Goal: Task Accomplishment & Management: Complete application form

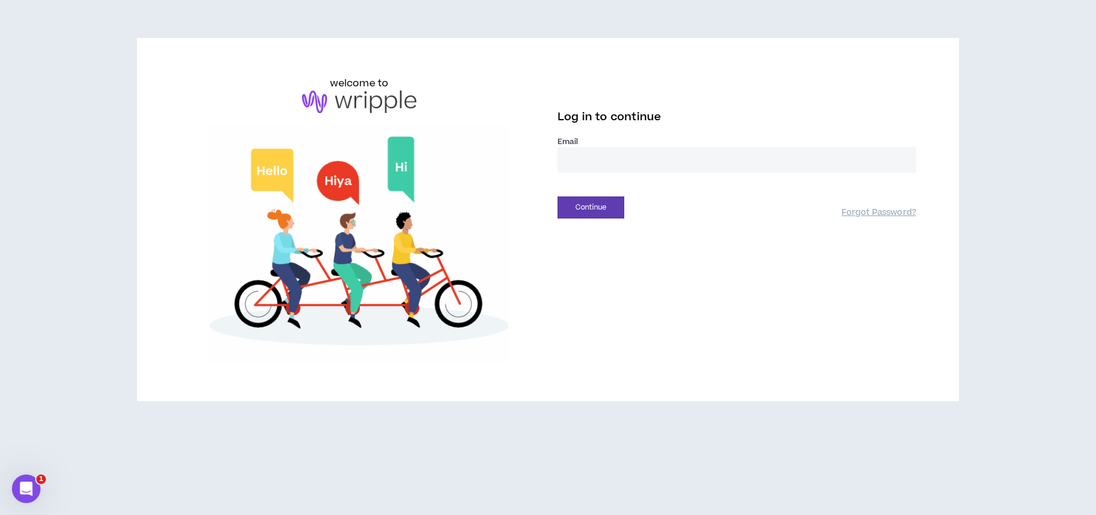
click at [662, 164] on input "email" at bounding box center [736, 160] width 359 height 26
type input "**********"
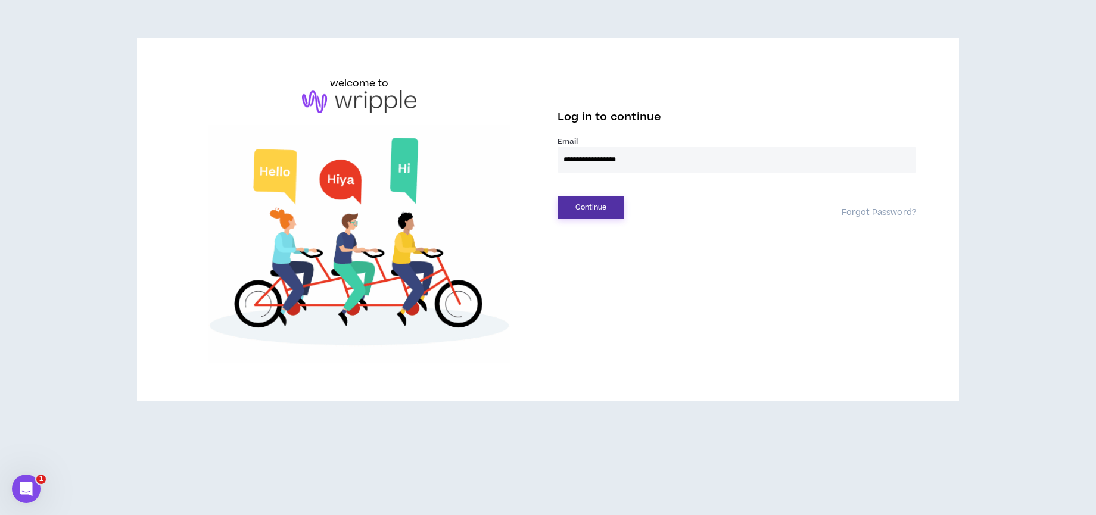
click at [613, 208] on button "Continue" at bounding box center [590, 208] width 67 height 22
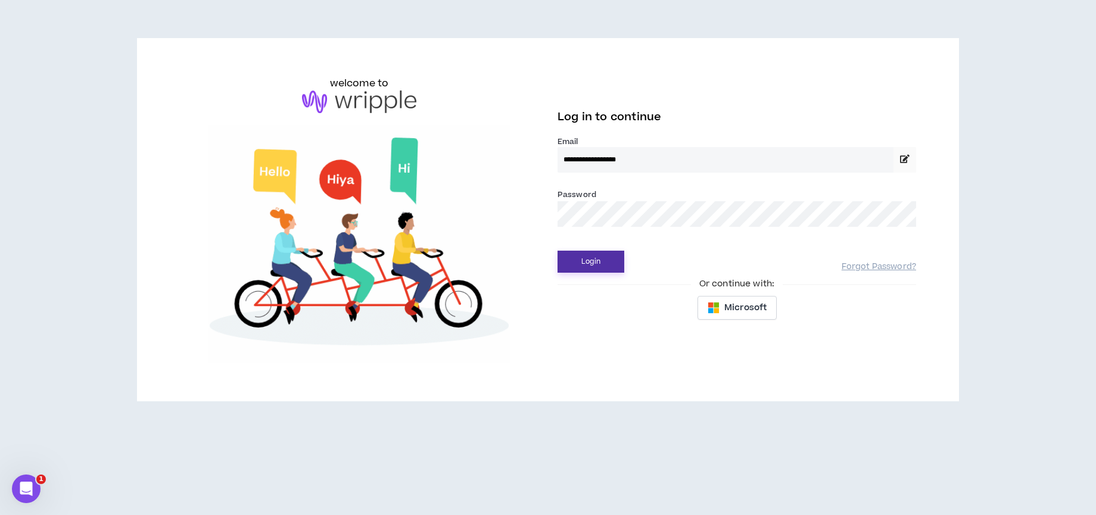
click at [598, 264] on button "Login" at bounding box center [590, 262] width 67 height 22
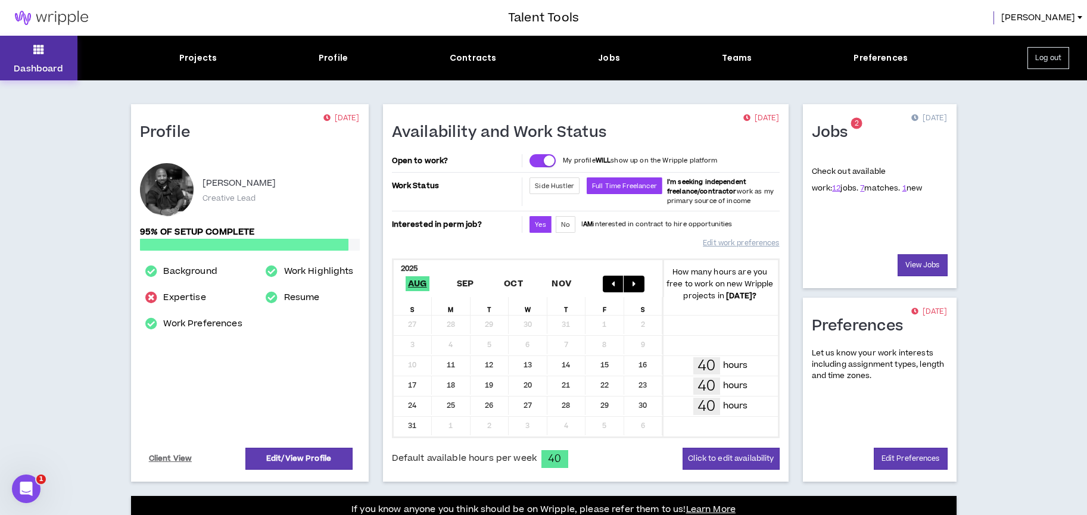
click at [37, 53] on icon at bounding box center [38, 49] width 11 height 17
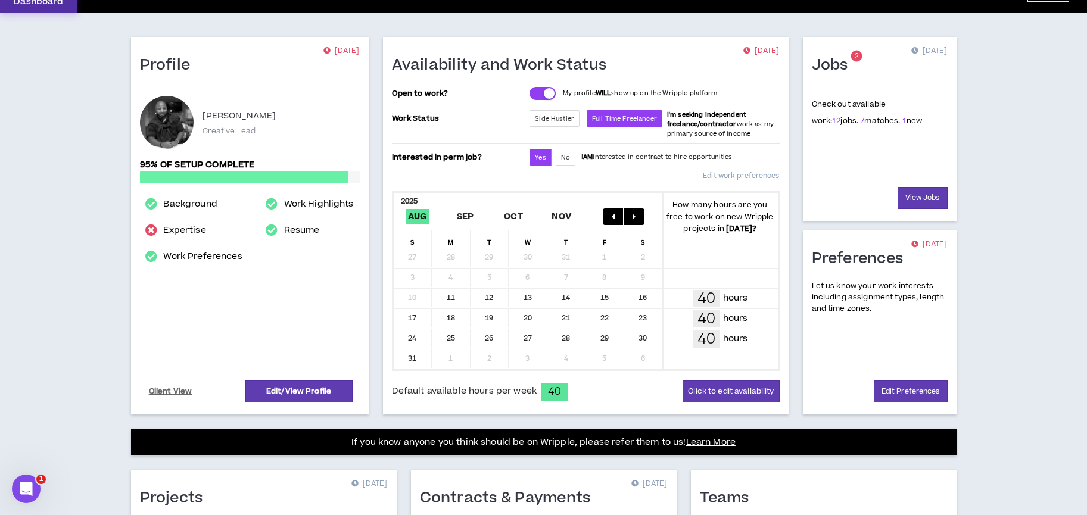
scroll to position [68, 0]
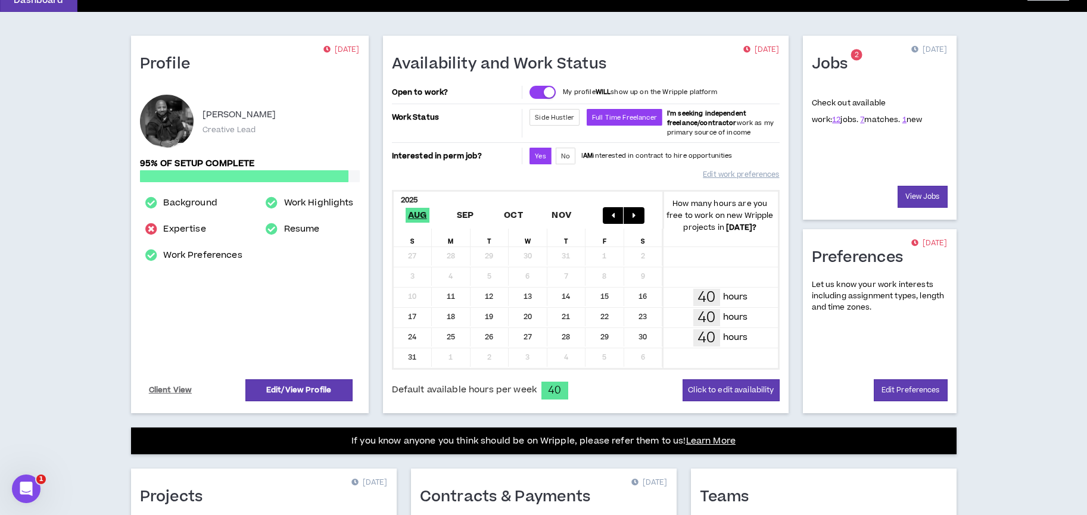
click at [902, 122] on span "1 new" at bounding box center [912, 119] width 20 height 11
click at [902, 122] on link "1" at bounding box center [904, 119] width 4 height 11
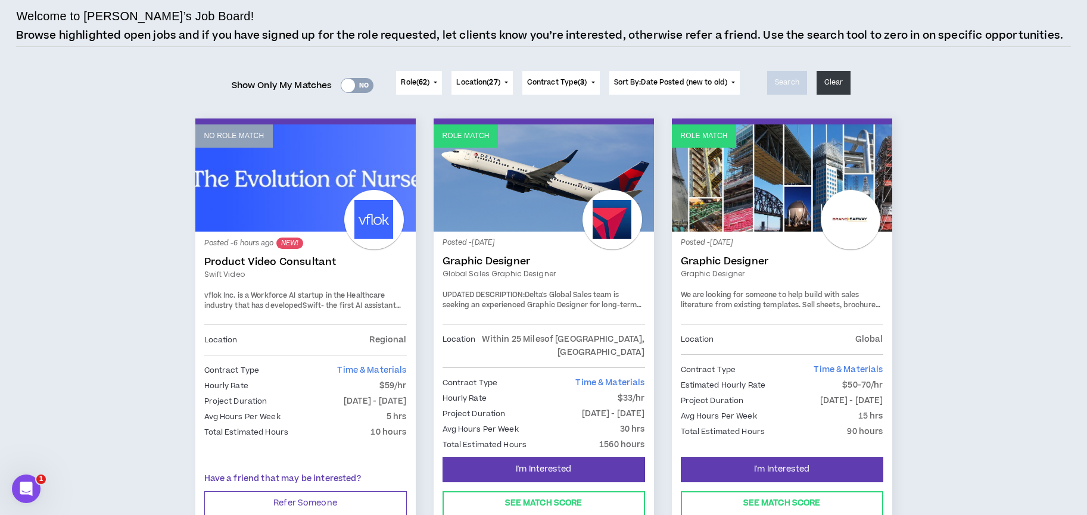
scroll to position [84, 0]
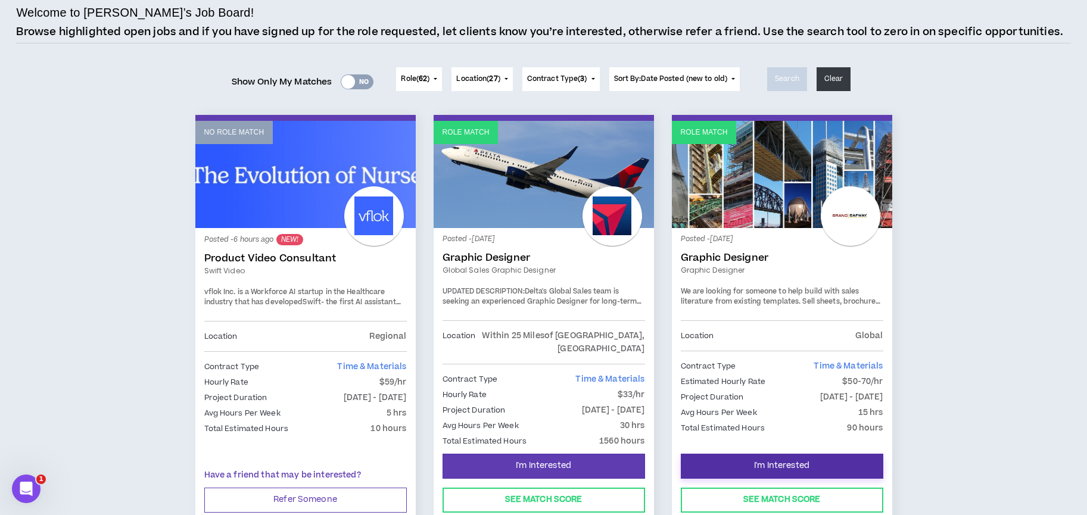
click at [749, 458] on button "I'm Interested" at bounding box center [782, 466] width 203 height 25
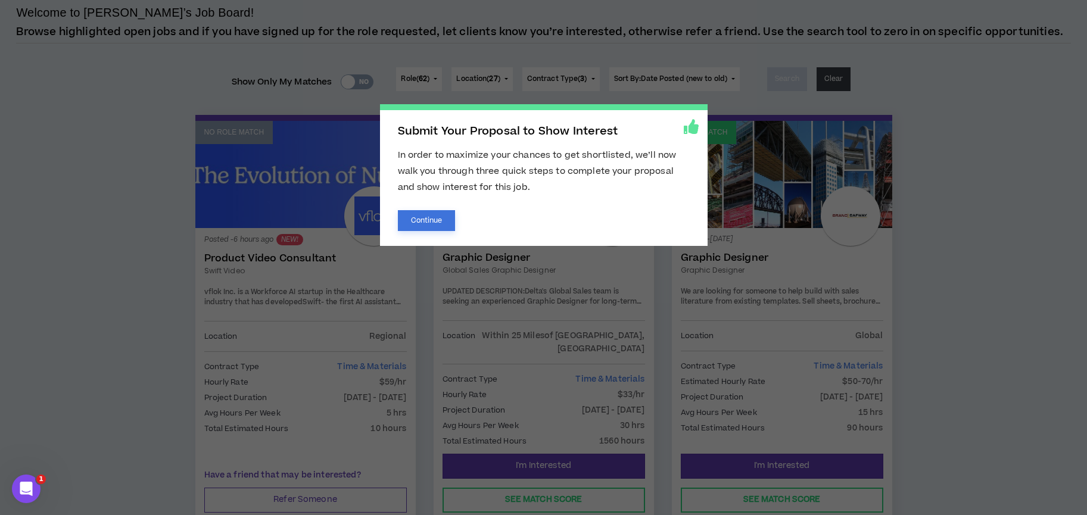
click at [410, 222] on button "Continue" at bounding box center [427, 220] width 58 height 21
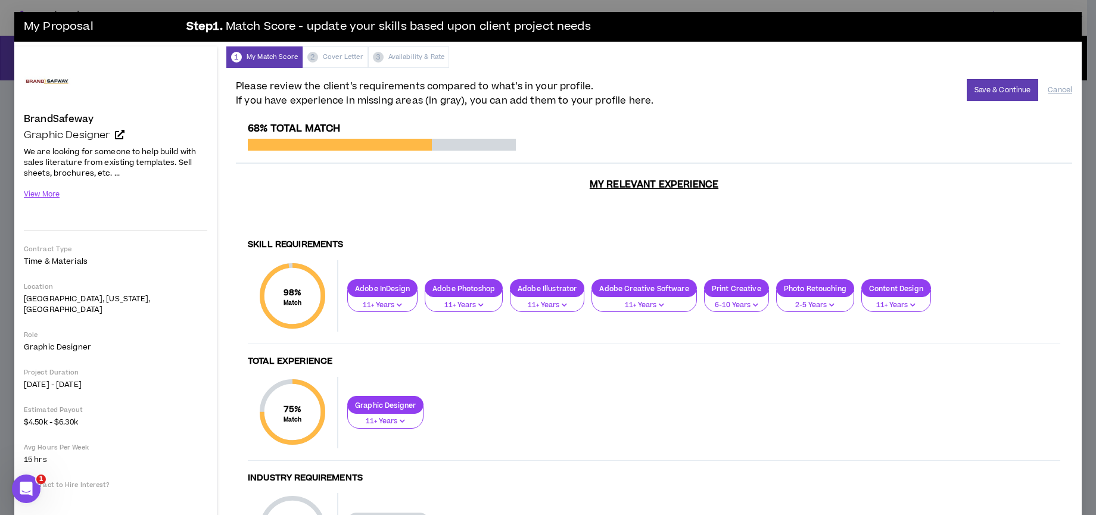
scroll to position [89, 0]
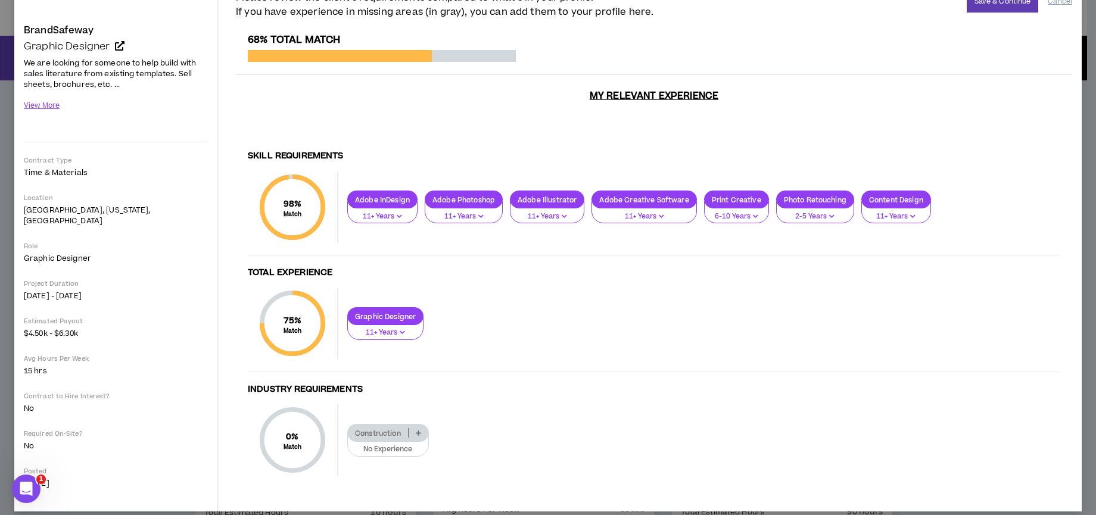
click at [396, 429] on p "Construction" at bounding box center [378, 433] width 60 height 9
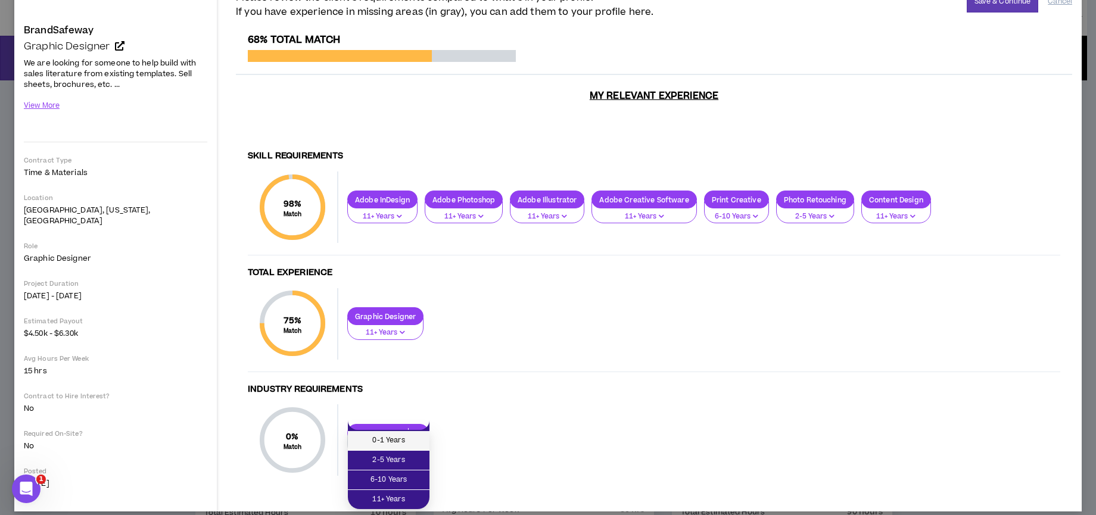
click at [392, 441] on span "0-1 Years" at bounding box center [388, 440] width 67 height 13
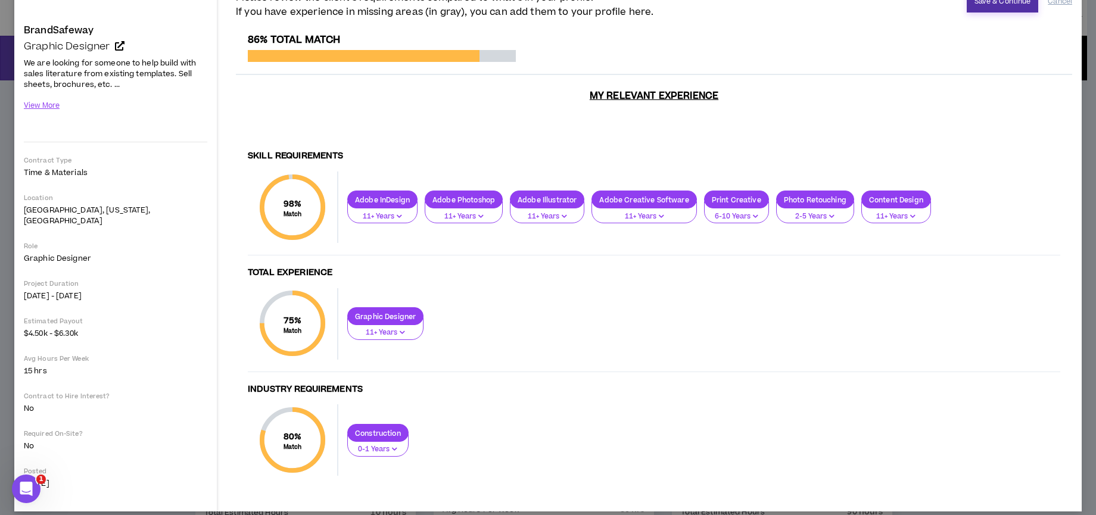
click at [983, 5] on button "Save & Continue" at bounding box center [1003, 1] width 72 height 22
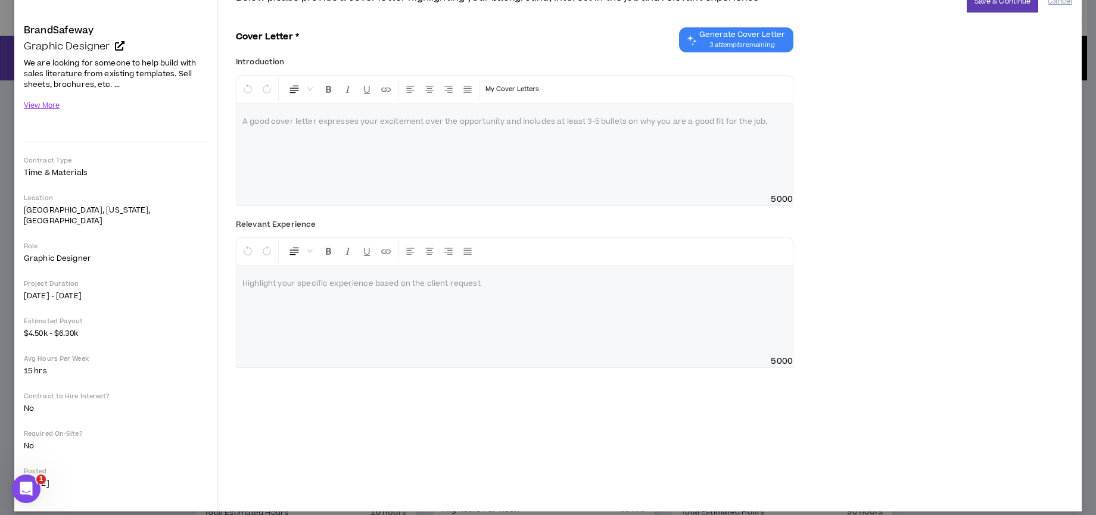
click at [703, 35] on span "Generate Cover Letter" at bounding box center [742, 35] width 86 height 10
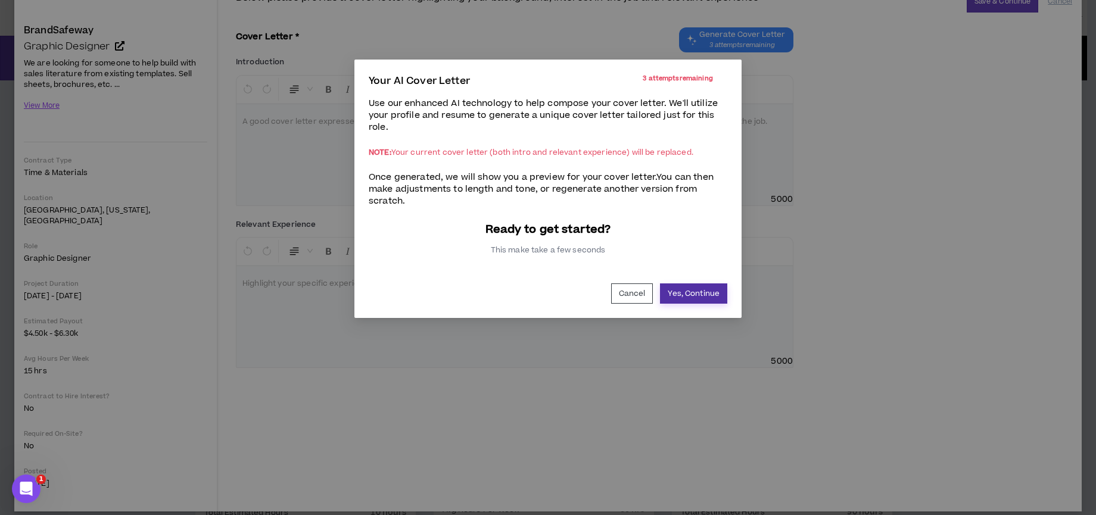
click at [684, 290] on button "Yes, Continue" at bounding box center [693, 294] width 67 height 20
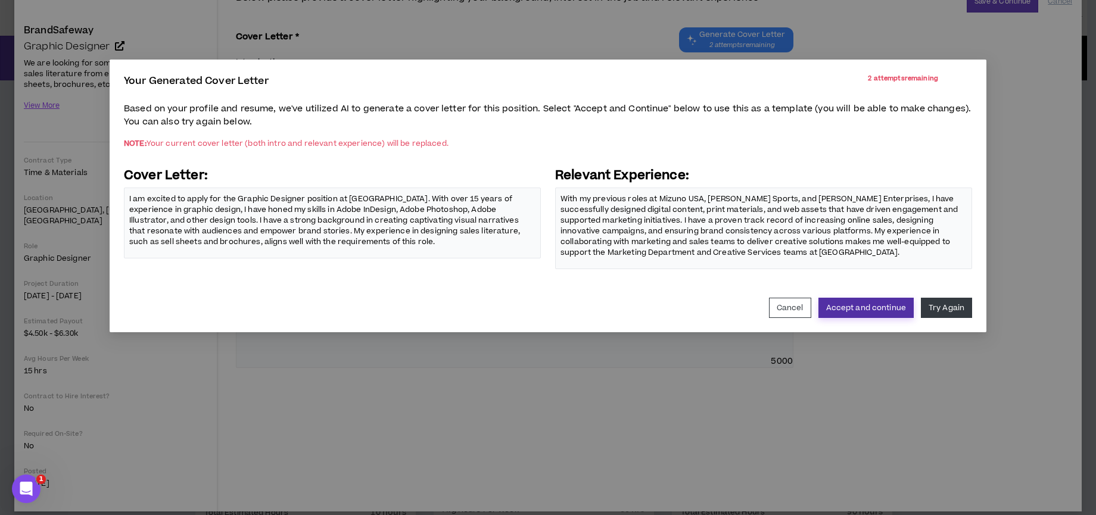
click at [876, 307] on button "Accept and continue" at bounding box center [865, 308] width 95 height 20
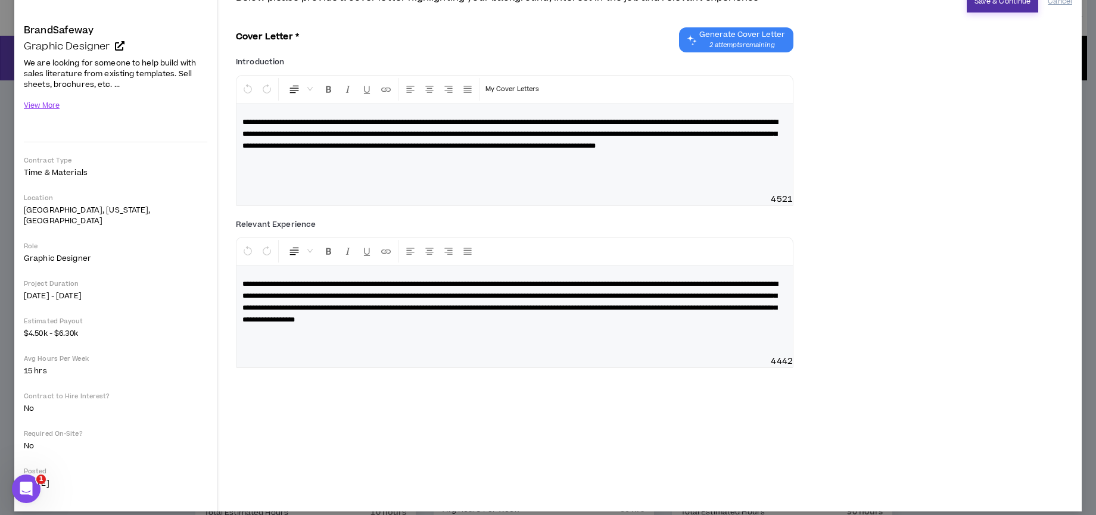
click at [990, 3] on button "Save & Continue" at bounding box center [1003, 1] width 72 height 22
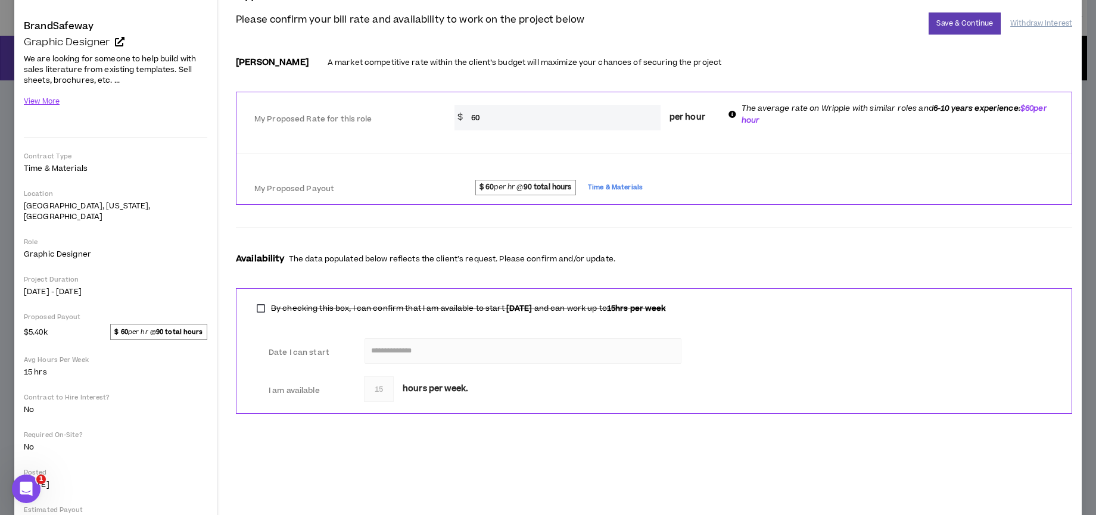
scroll to position [94, 0]
click at [953, 25] on button "Save & Continue" at bounding box center [965, 22] width 72 height 22
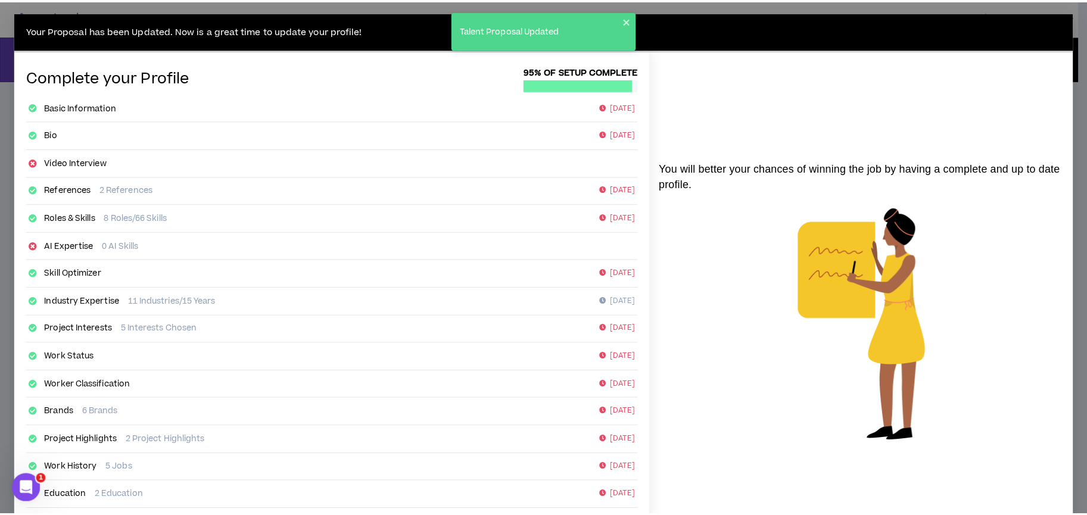
scroll to position [111, 0]
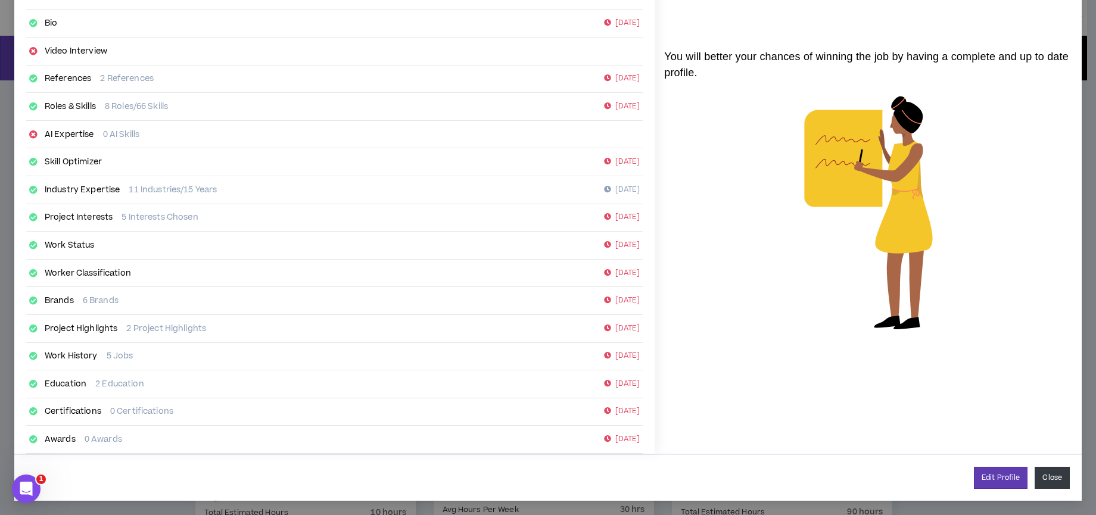
click at [1060, 467] on button "Close" at bounding box center [1052, 478] width 35 height 22
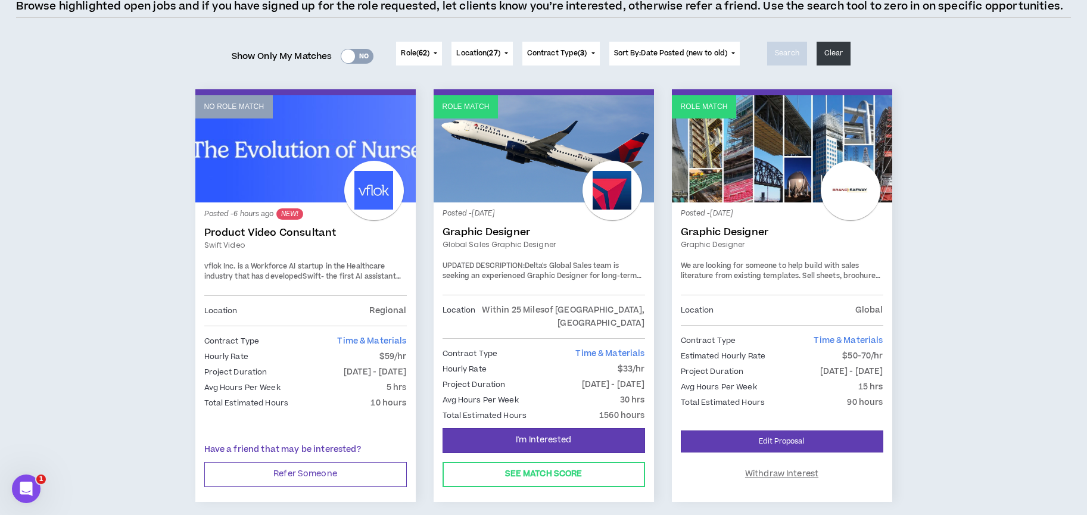
scroll to position [110, 0]
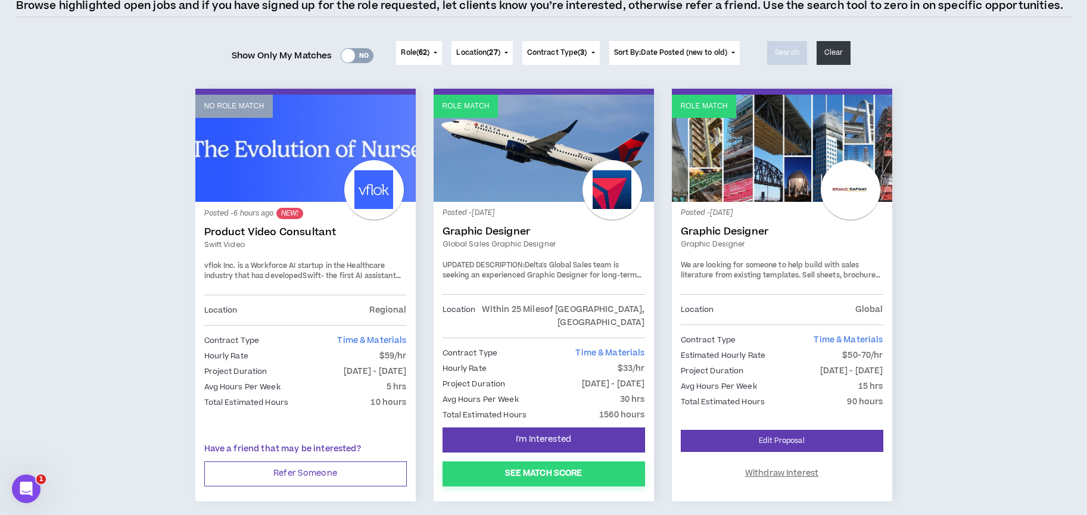
click at [507, 462] on button "See Match Score" at bounding box center [544, 474] width 203 height 25
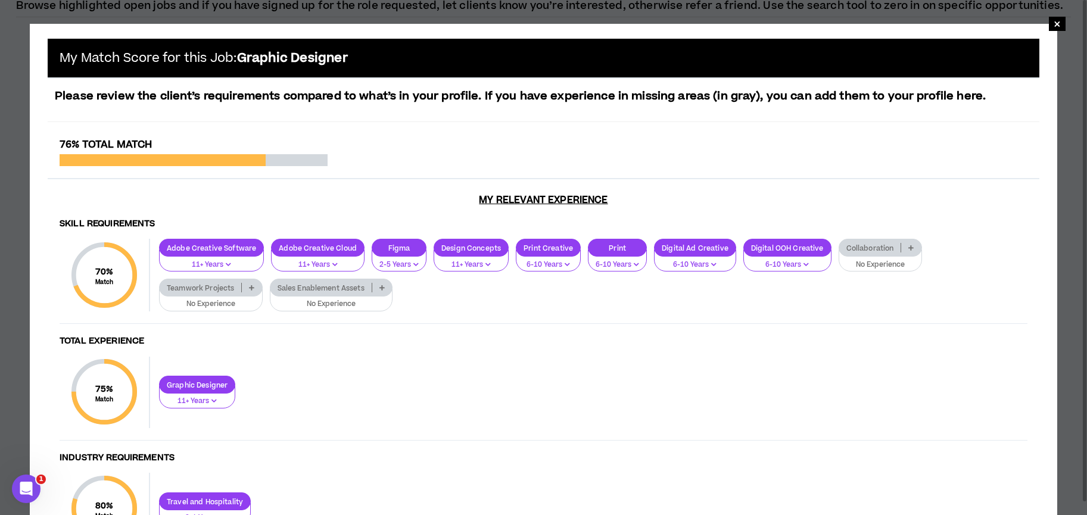
click at [256, 284] on p at bounding box center [252, 288] width 20 height 10
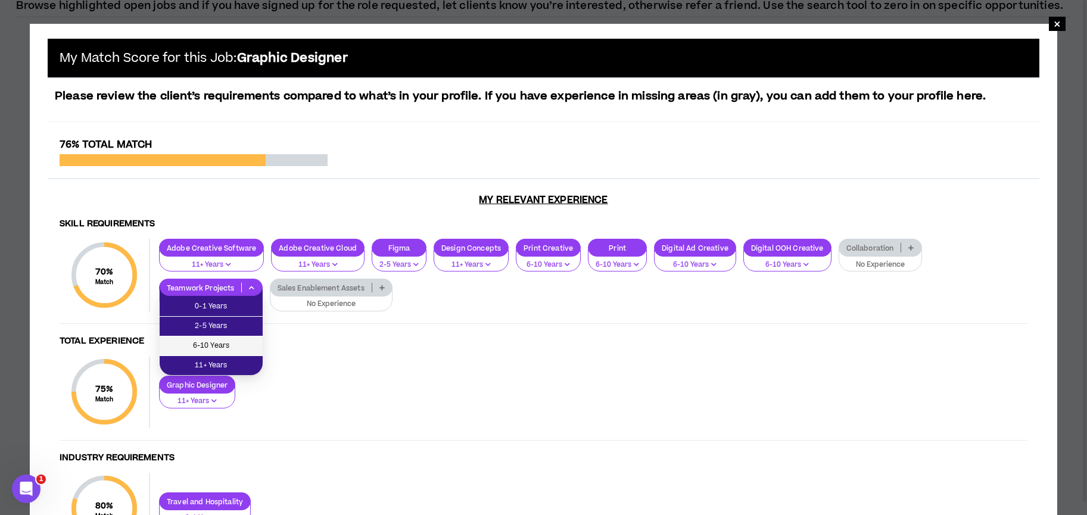
click at [221, 337] on li "6-10 Years" at bounding box center [211, 347] width 103 height 20
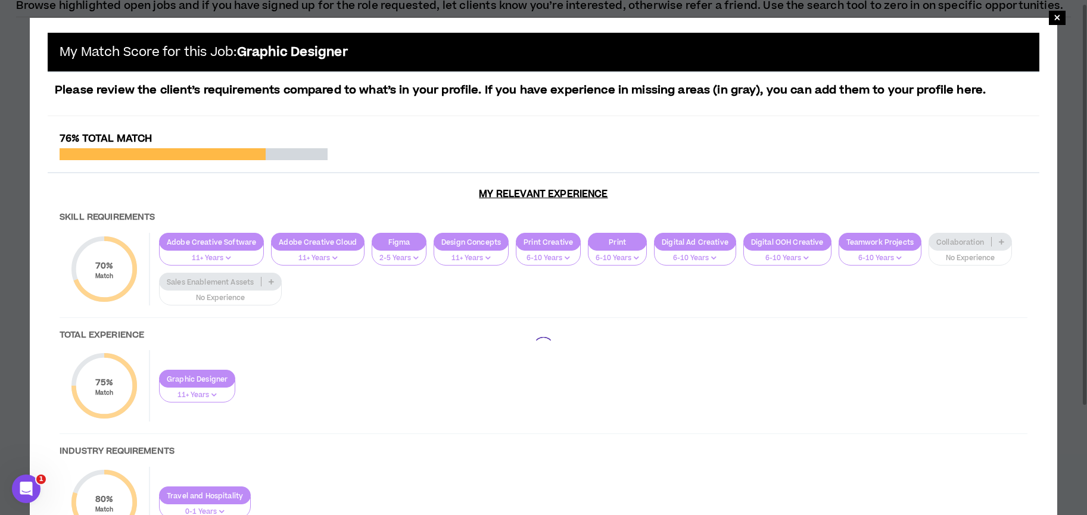
click at [229, 284] on div at bounding box center [544, 347] width 992 height 429
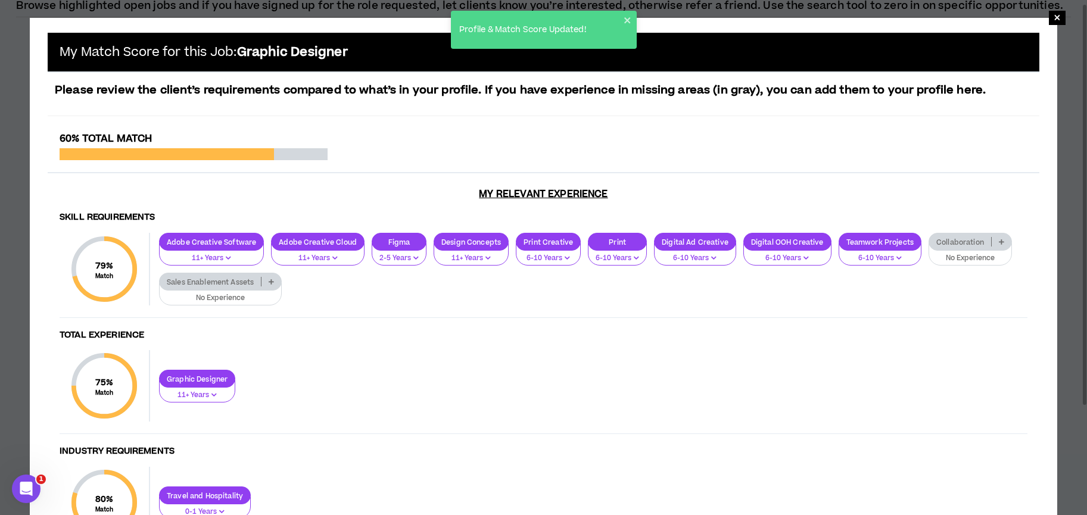
click at [276, 283] on p at bounding box center [271, 282] width 20 height 10
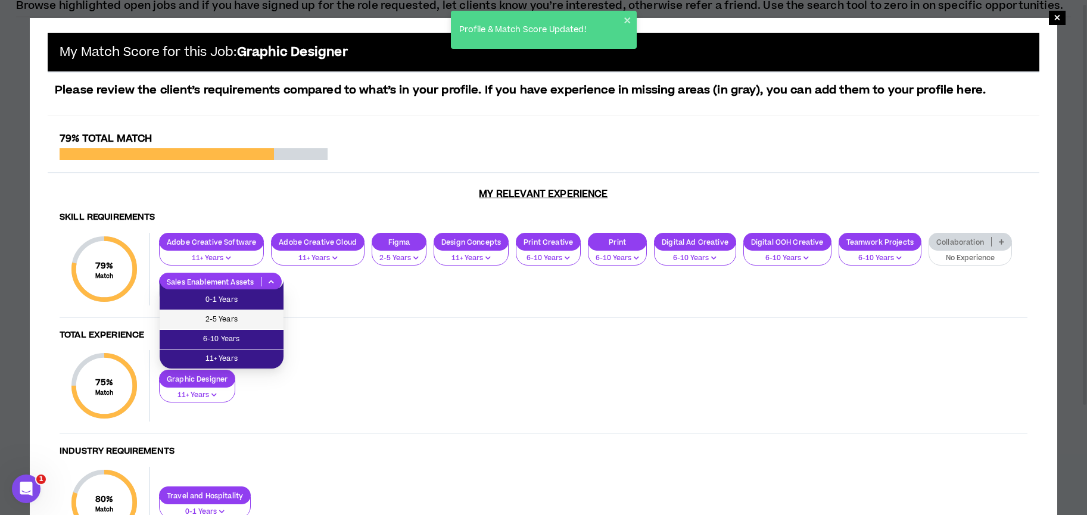
click at [220, 321] on span "2-5 Years" at bounding box center [222, 319] width 110 height 13
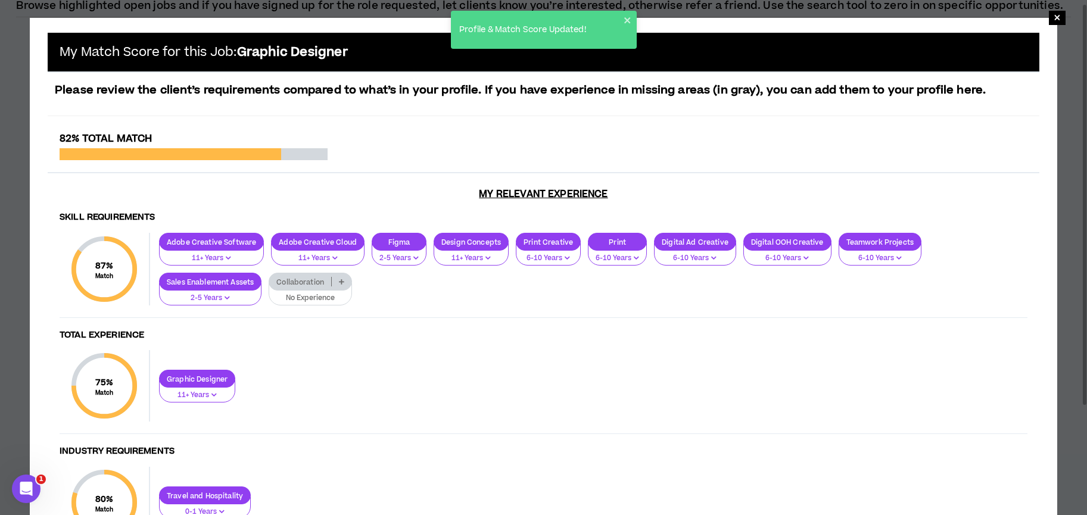
click at [227, 296] on icon "button" at bounding box center [227, 298] width 5 height 6
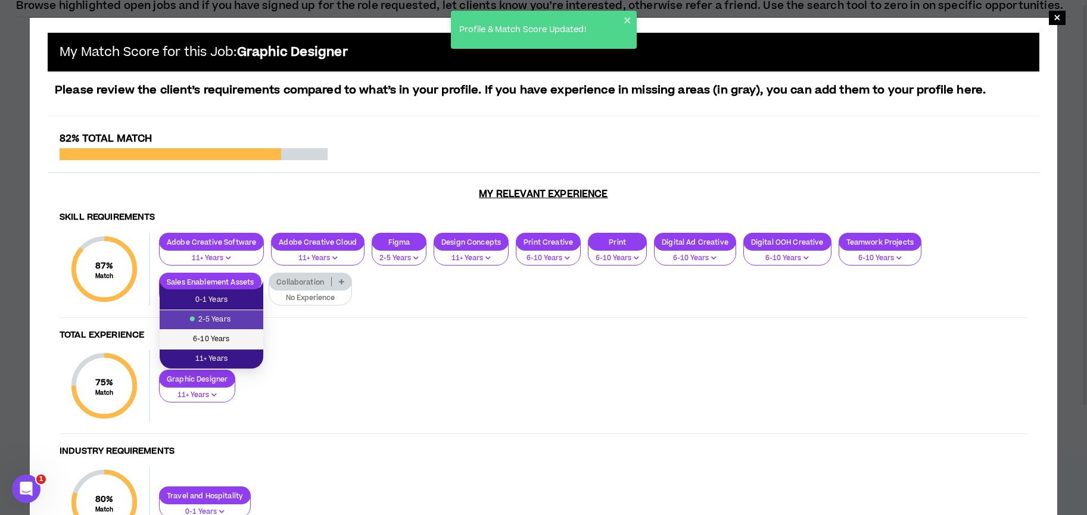
click at [219, 337] on span "6-10 Years" at bounding box center [211, 339] width 89 height 13
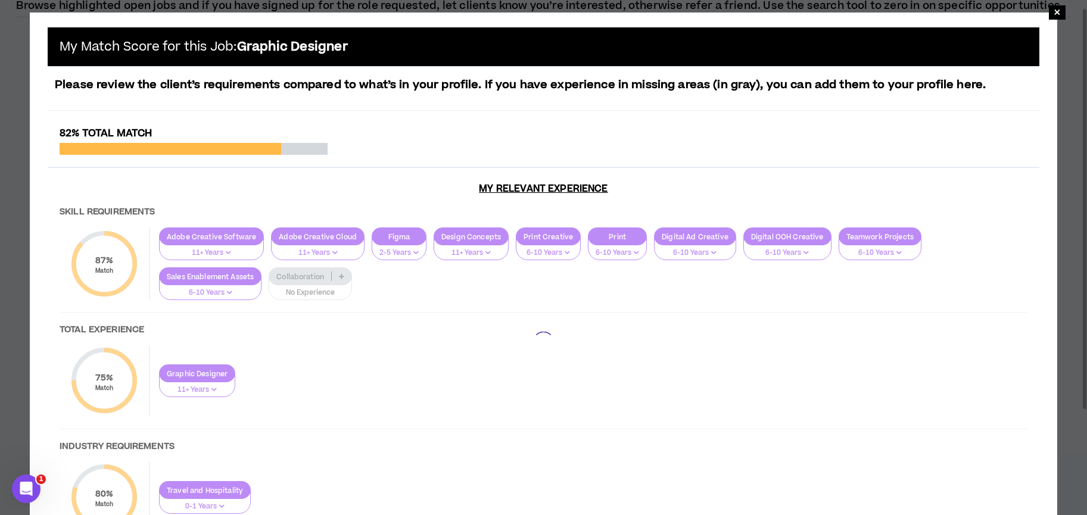
click at [314, 282] on div at bounding box center [544, 341] width 992 height 429
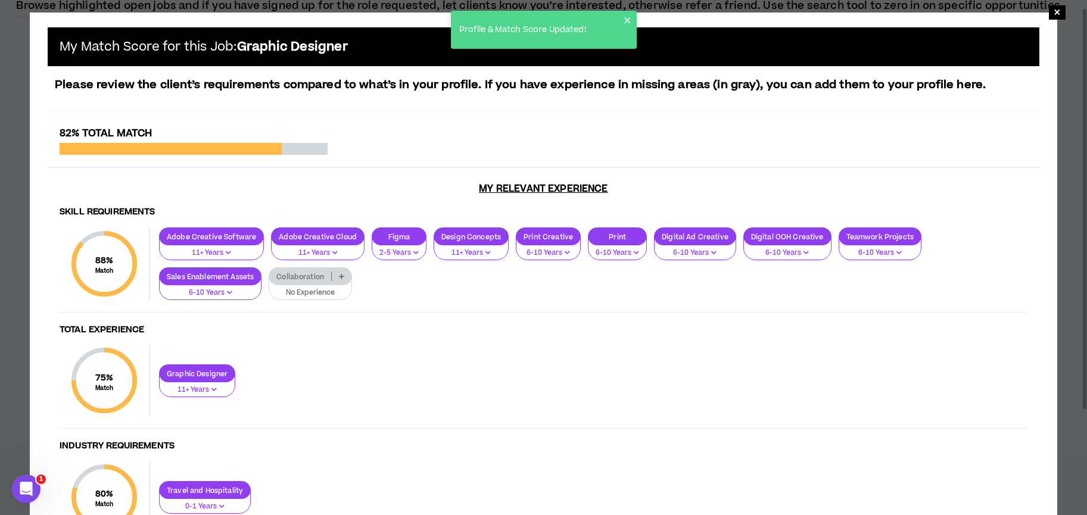
click at [301, 280] on p "Collaboration" at bounding box center [300, 276] width 62 height 9
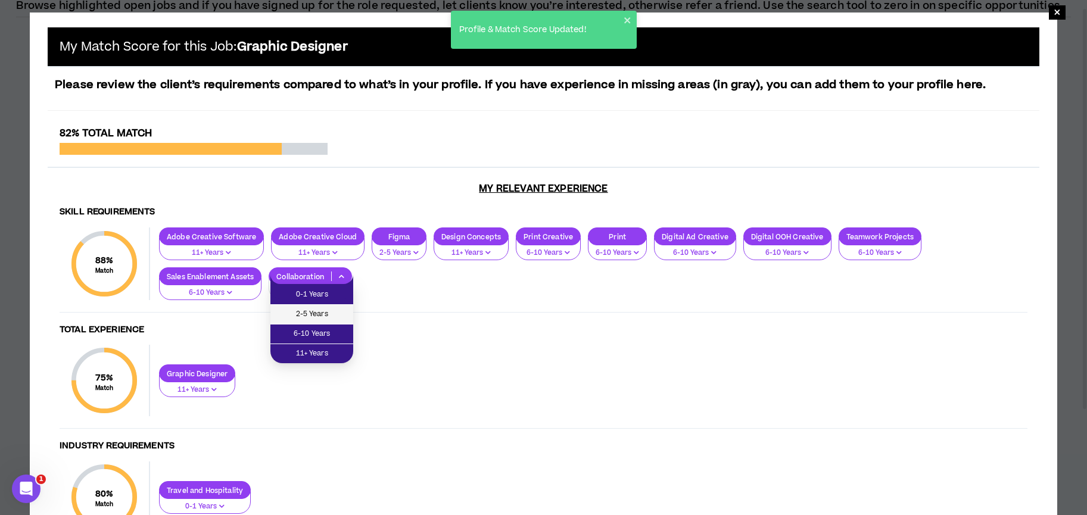
click at [305, 312] on span "2-5 Years" at bounding box center [312, 314] width 68 height 13
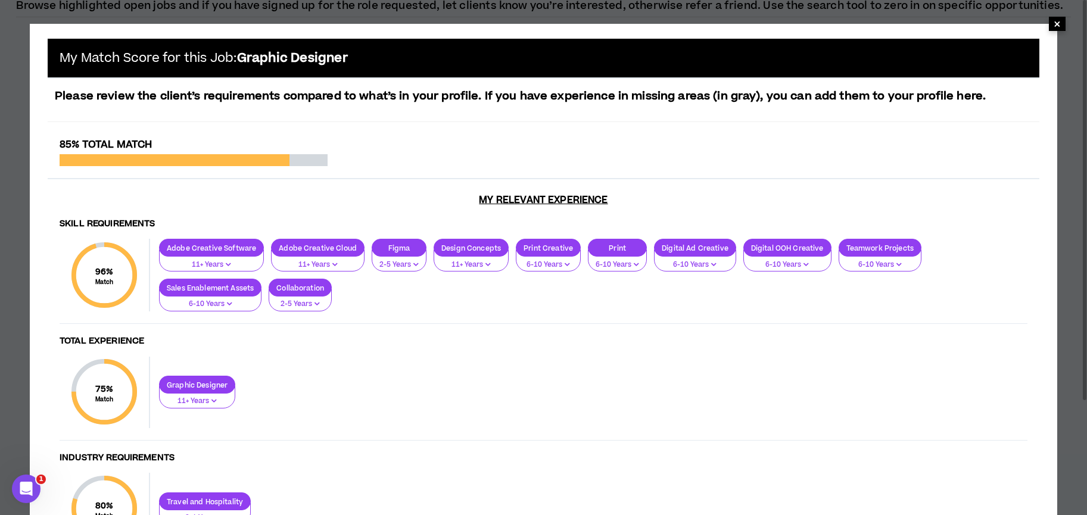
click at [1059, 29] on span "×" at bounding box center [1057, 24] width 7 height 14
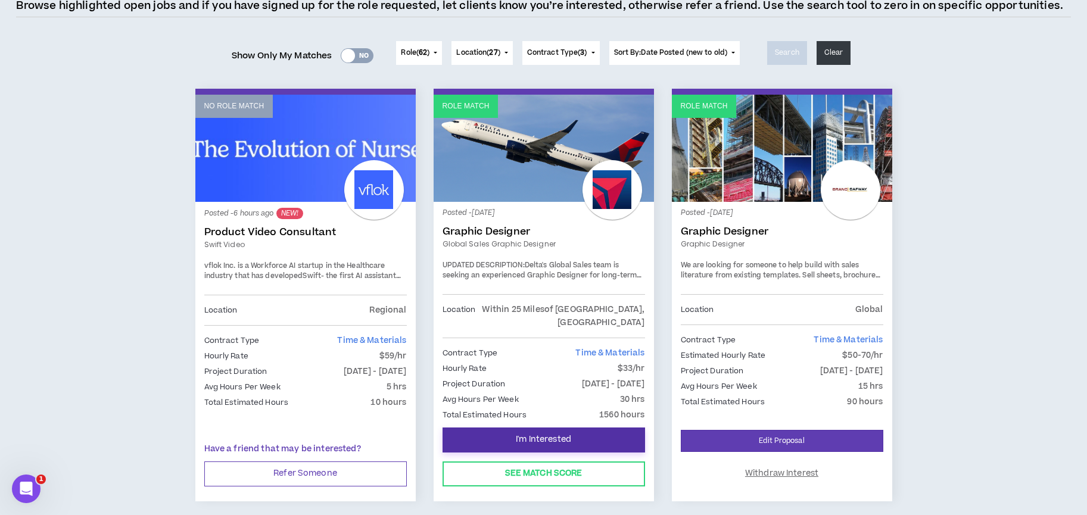
click at [571, 434] on span "I'm Interested" at bounding box center [543, 439] width 55 height 11
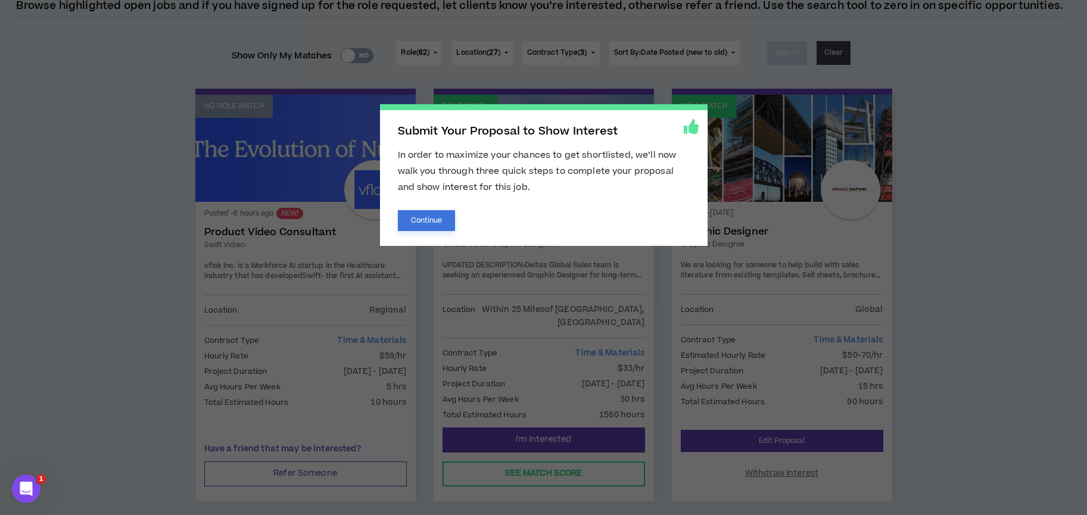
click at [428, 218] on button "Continue" at bounding box center [427, 220] width 58 height 21
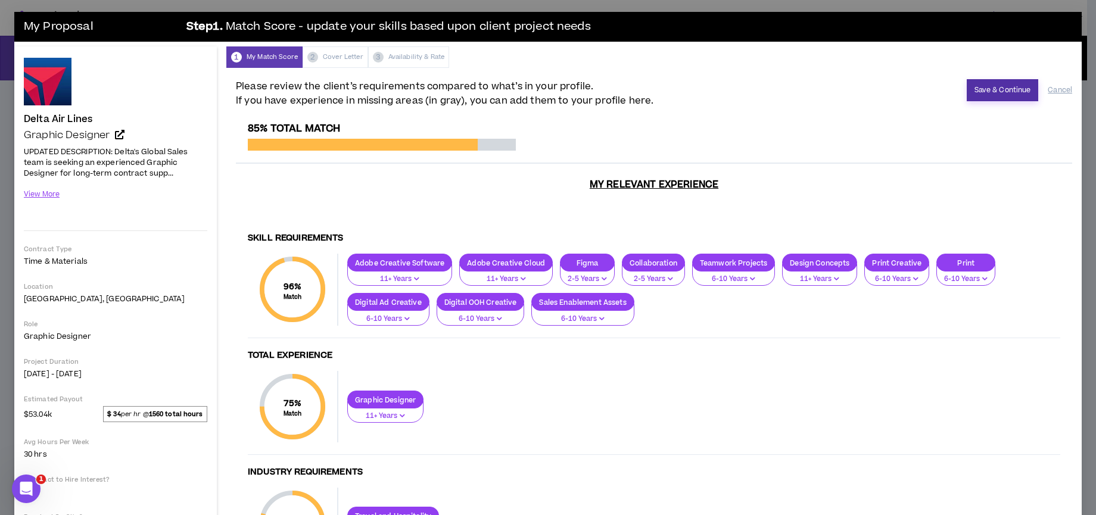
click at [990, 95] on button "Save & Continue" at bounding box center [1003, 90] width 72 height 22
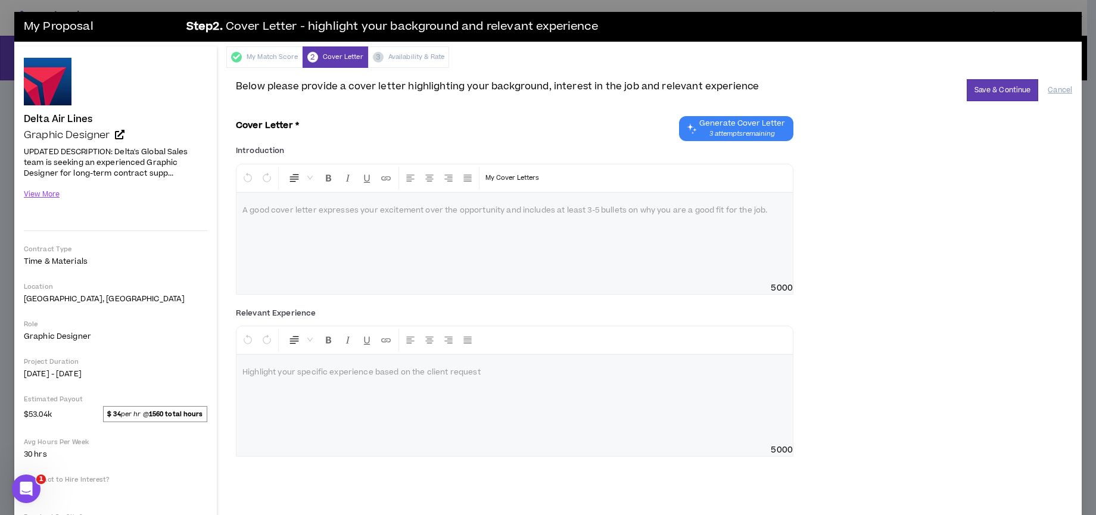
click at [758, 122] on span "Generate Cover Letter" at bounding box center [742, 124] width 86 height 10
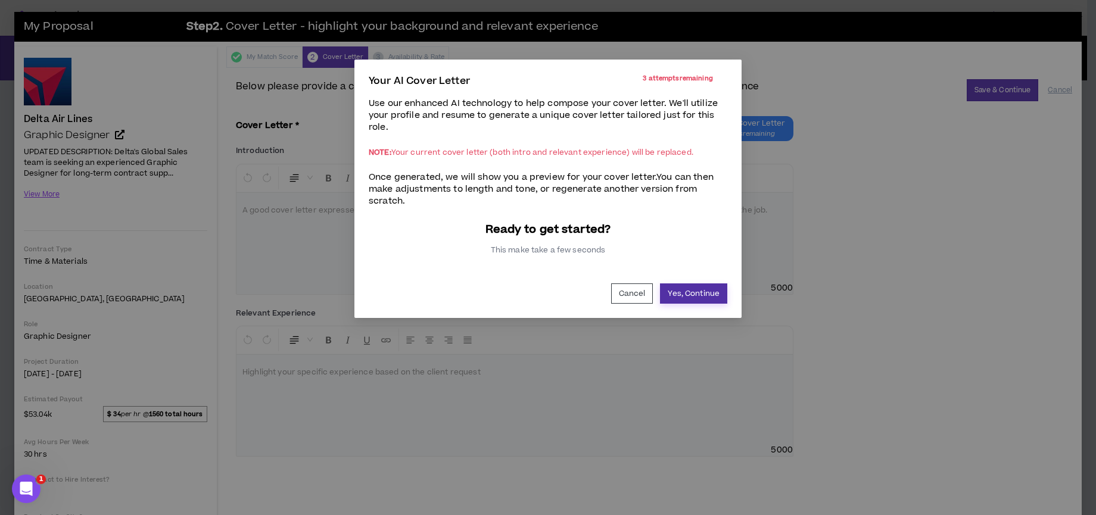
click at [699, 293] on button "Yes, Continue" at bounding box center [693, 294] width 67 height 20
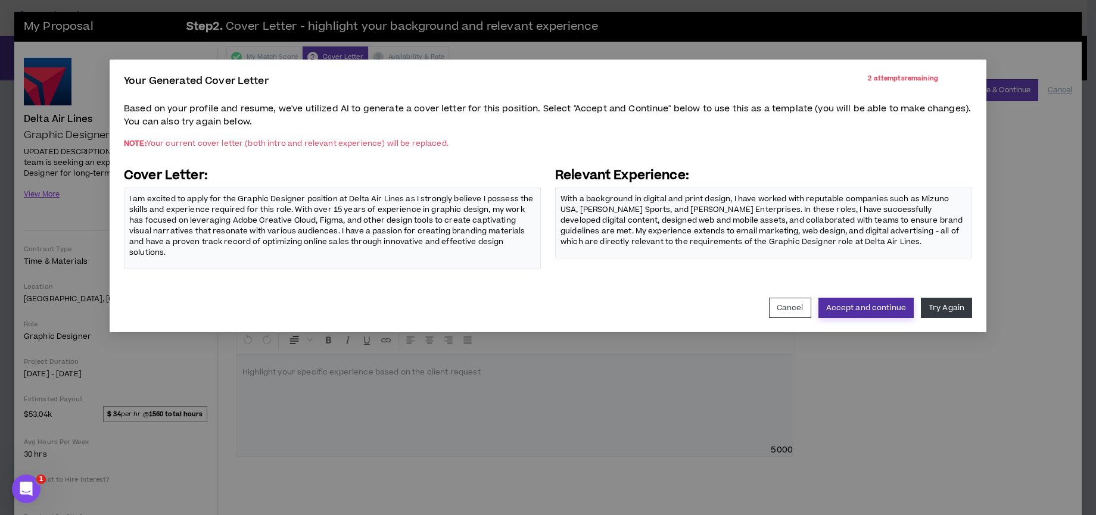
click at [876, 307] on button "Accept and continue" at bounding box center [865, 308] width 95 height 20
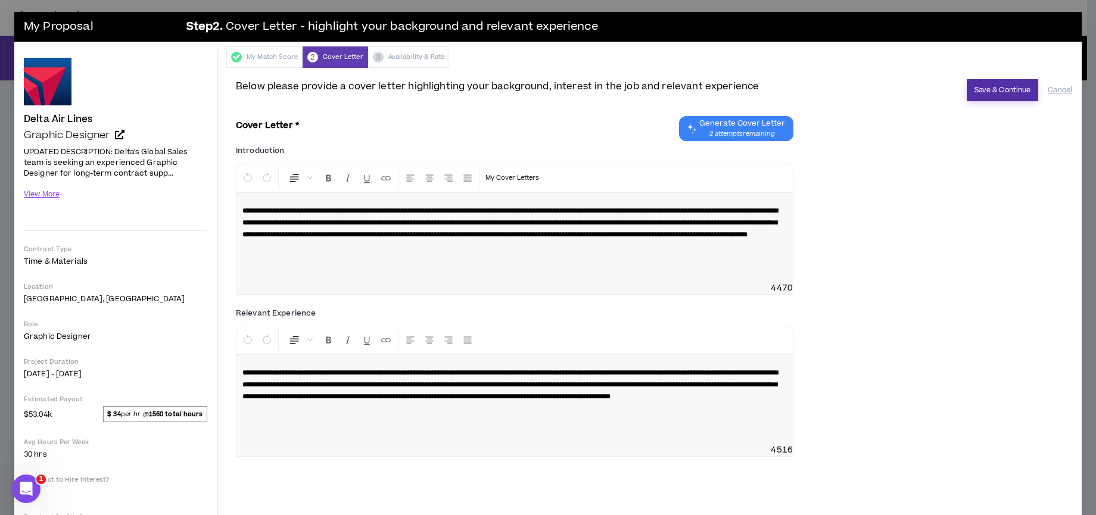
click at [988, 96] on button "Save & Continue" at bounding box center [1003, 90] width 72 height 22
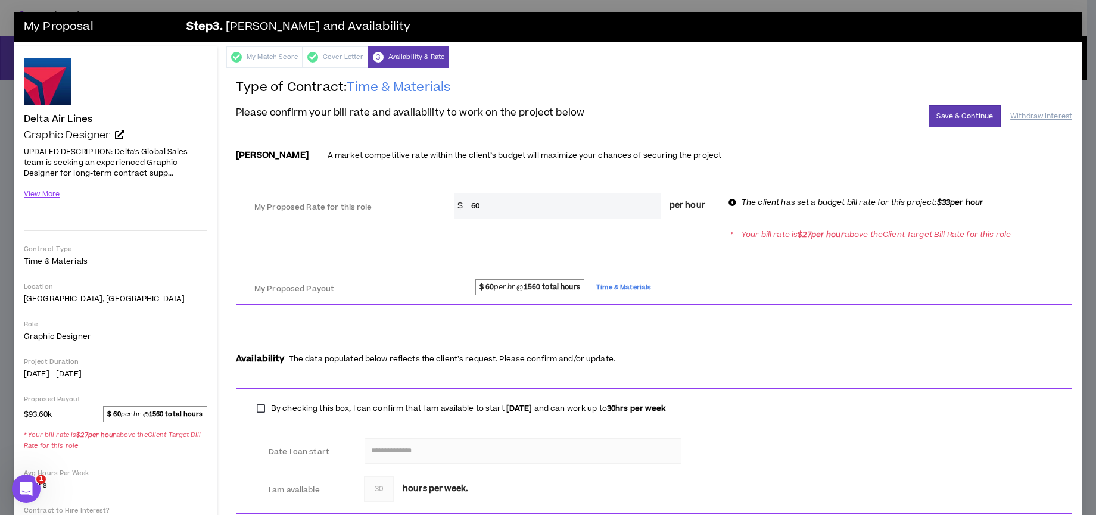
click at [482, 201] on input "60" at bounding box center [562, 206] width 195 height 26
click at [483, 201] on input "60" at bounding box center [562, 206] width 195 height 26
drag, startPoint x: 470, startPoint y: 204, endPoint x: 498, endPoint y: 203, distance: 28.1
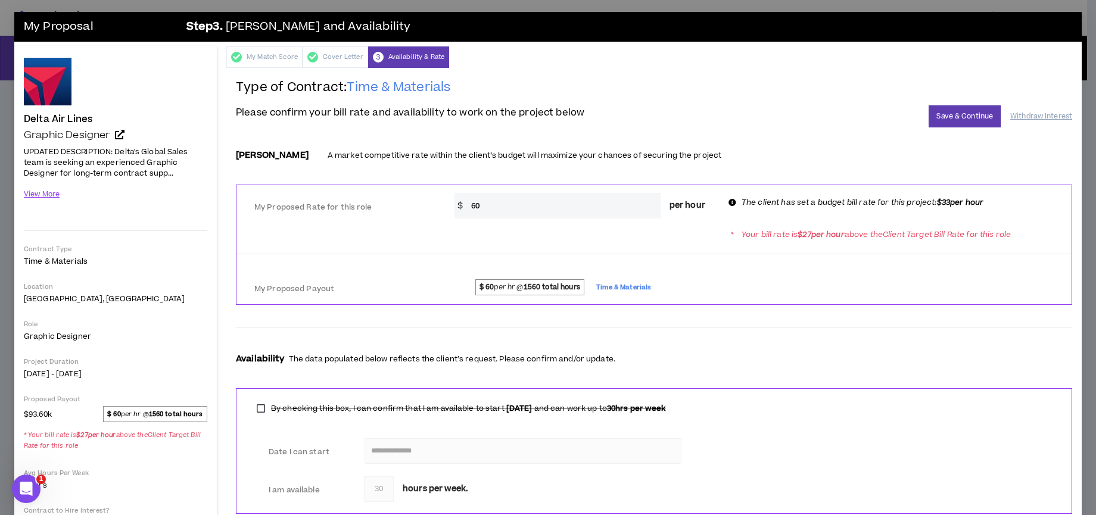
click at [498, 204] on input "60" at bounding box center [562, 206] width 195 height 26
type input "31"
click at [917, 126] on div "Please confirm your bill rate and availability to work on the project below Sav…" at bounding box center [654, 116] width 836 height 22
click at [945, 116] on button "Save & Continue" at bounding box center [965, 116] width 72 height 22
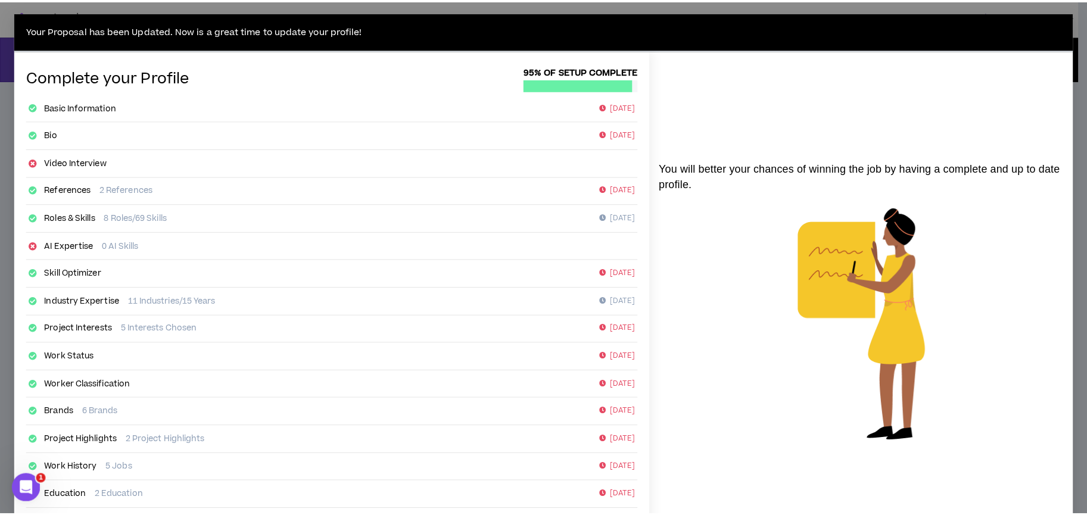
scroll to position [111, 0]
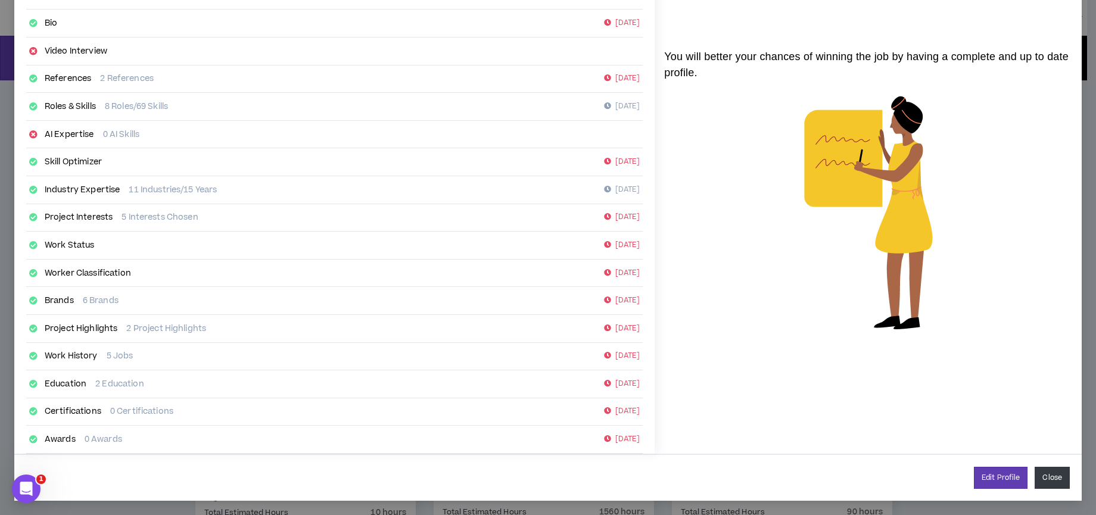
click at [1035, 482] on button "Close" at bounding box center [1052, 478] width 35 height 22
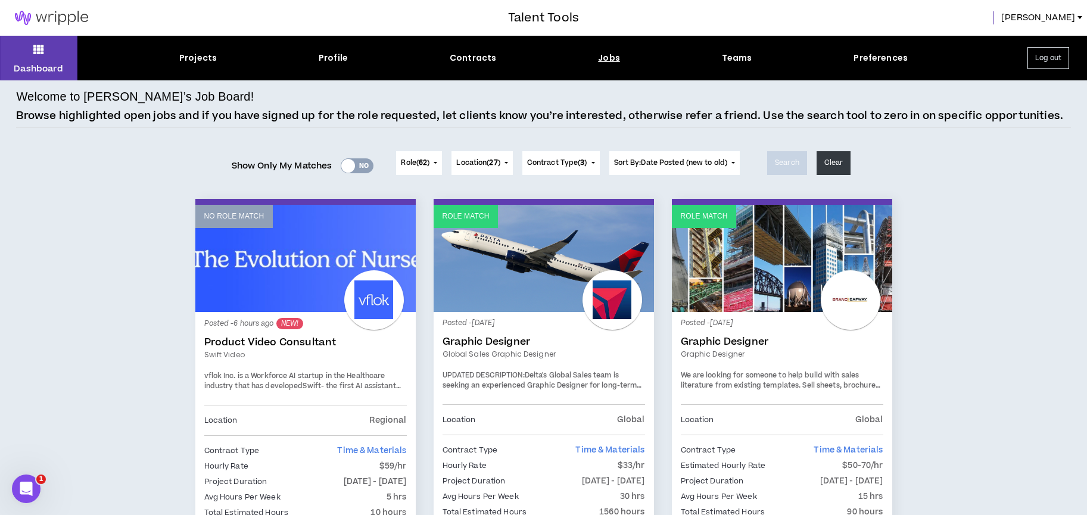
click at [544, 160] on span "Contract Type ( 3 )" at bounding box center [557, 163] width 60 height 11
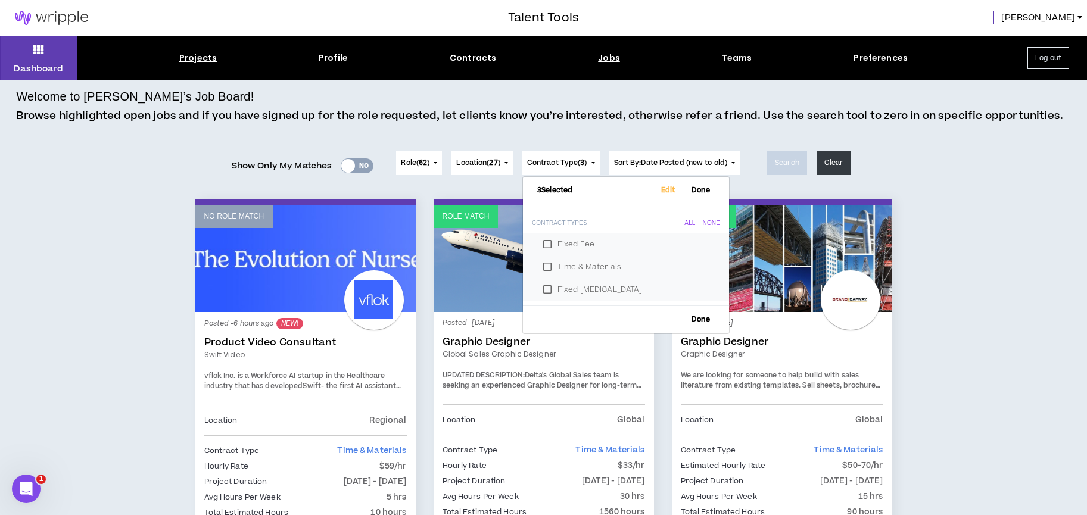
click at [189, 61] on div "Projects" at bounding box center [198, 58] width 38 height 13
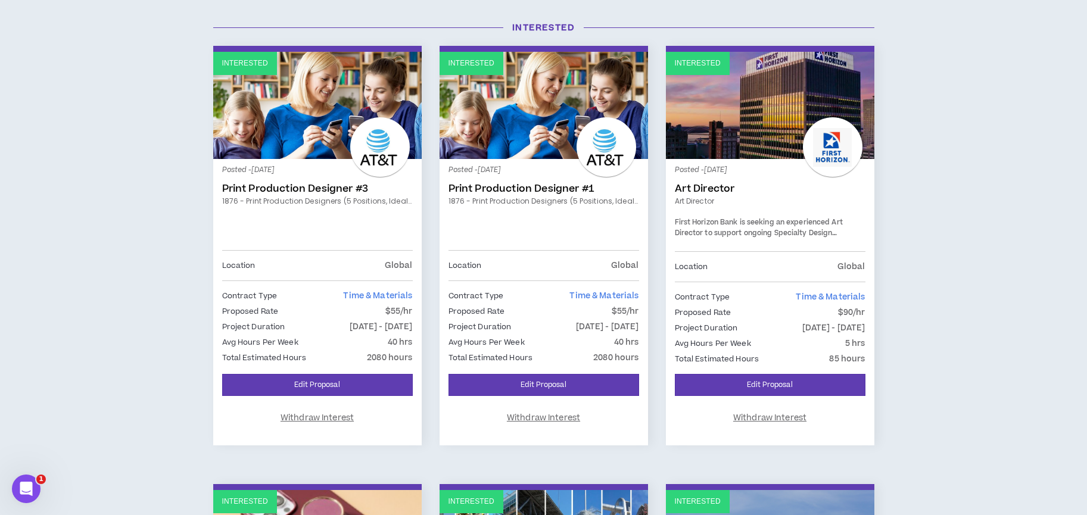
scroll to position [144, 0]
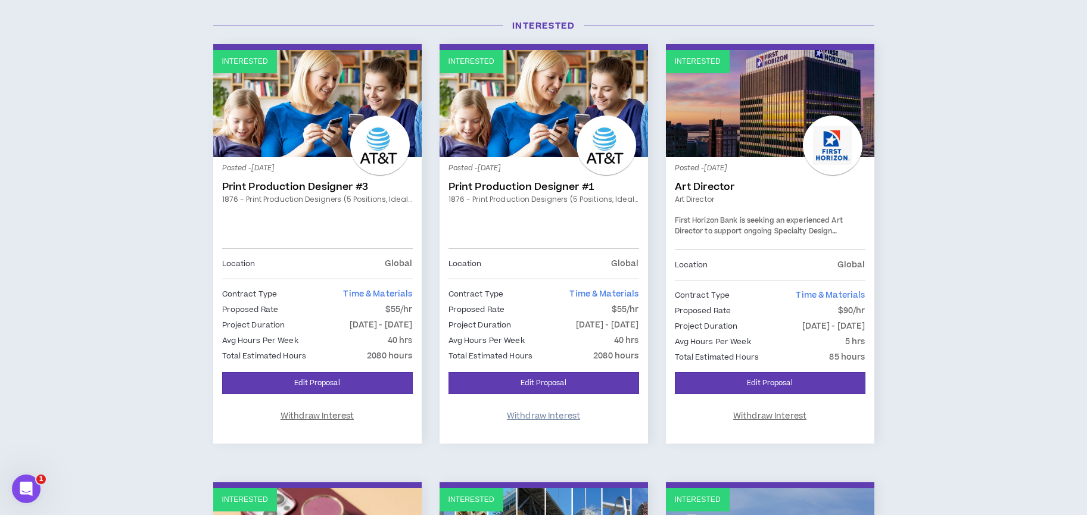
click at [537, 416] on span "Withdraw Interest" at bounding box center [543, 416] width 73 height 11
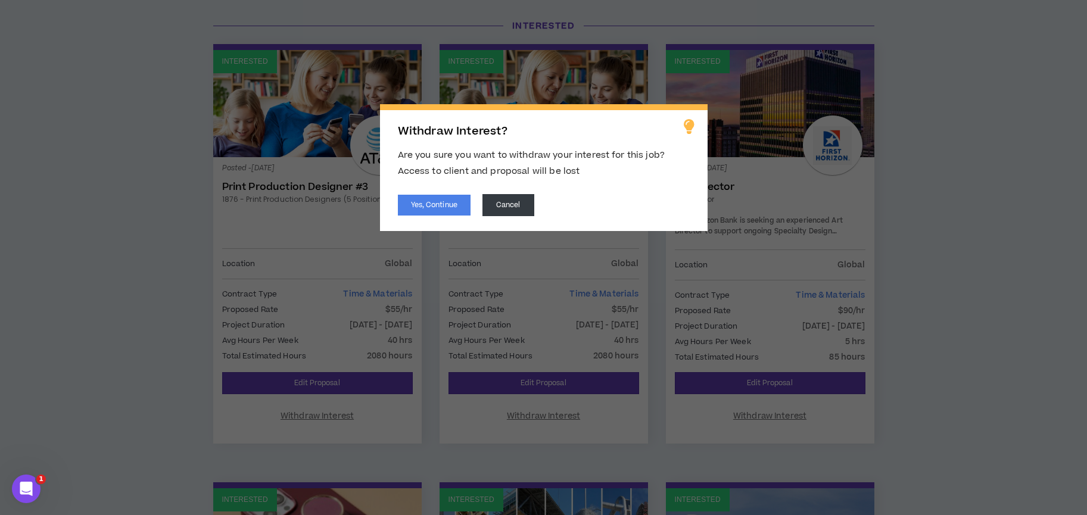
click at [437, 219] on div "Withdraw Interest? Are you sure you want to withdraw your interest for this job…" at bounding box center [544, 167] width 328 height 127
click at [437, 208] on button "Yes, Continue" at bounding box center [434, 205] width 73 height 21
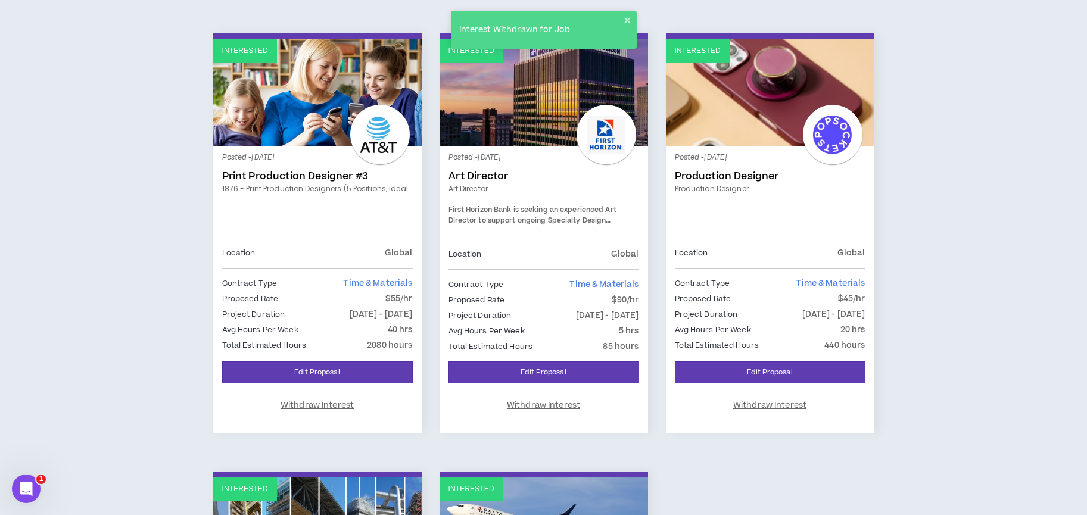
scroll to position [157, 0]
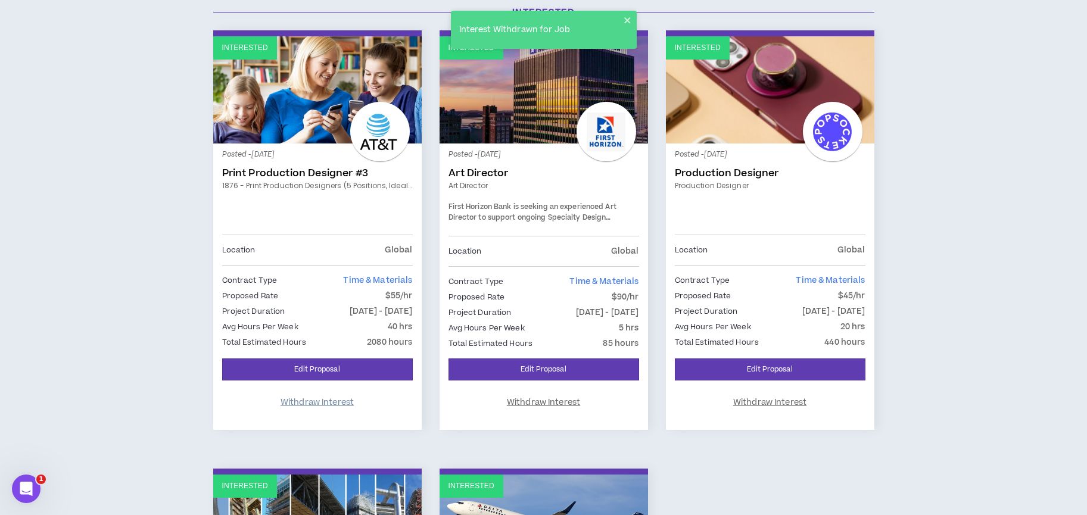
click at [326, 405] on span "Withdraw Interest" at bounding box center [317, 402] width 73 height 11
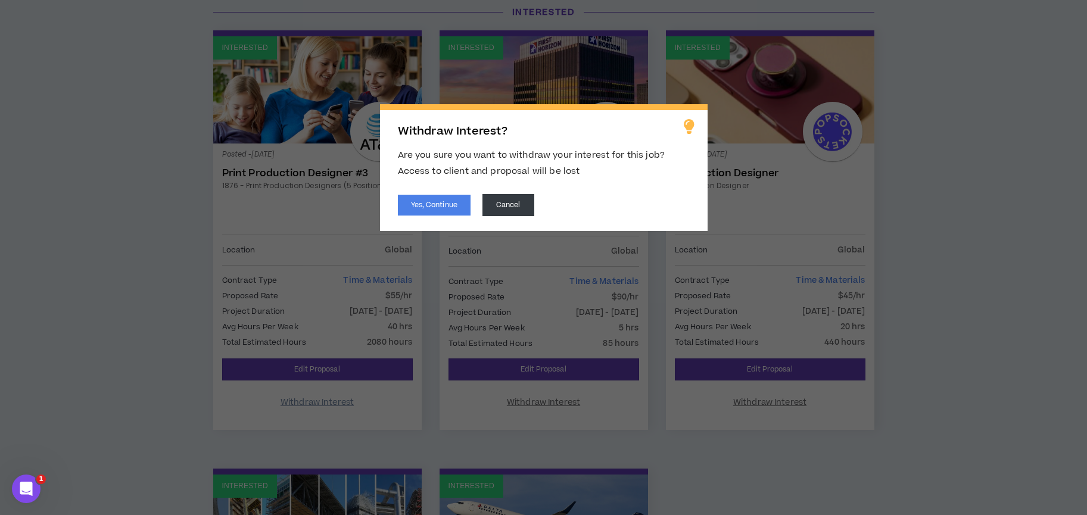
scroll to position [158, 0]
click at [446, 211] on button "Yes, Continue" at bounding box center [434, 205] width 73 height 21
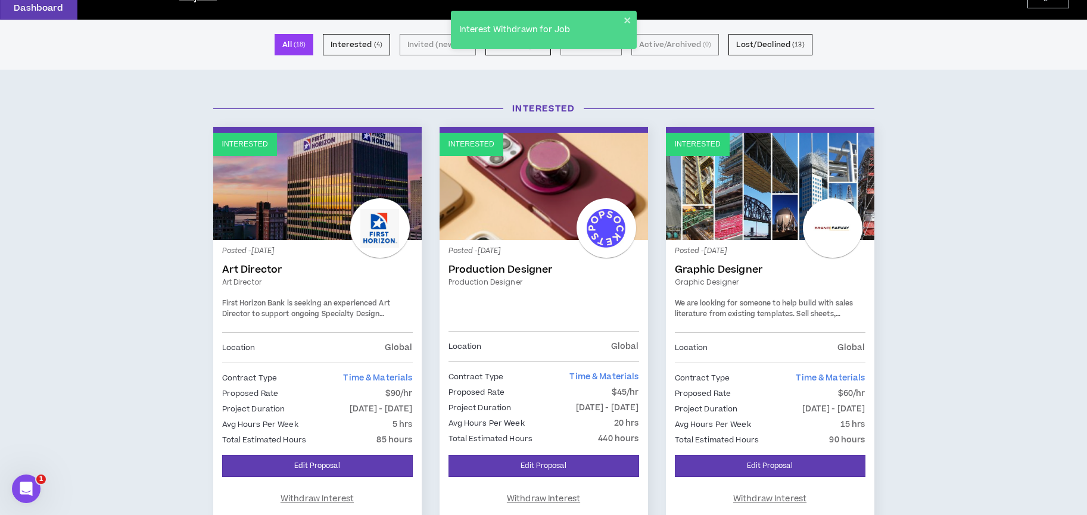
scroll to position [64, 0]
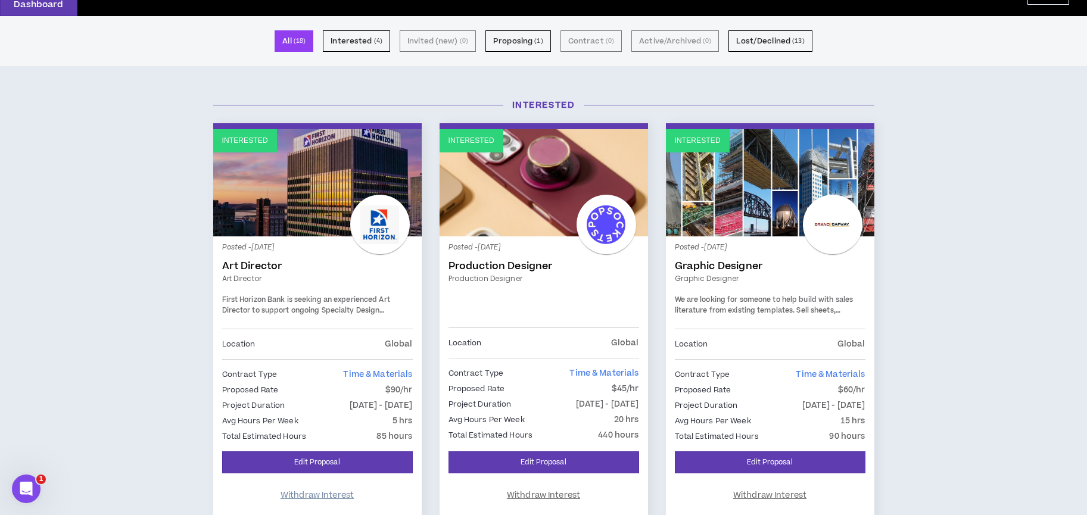
click at [321, 496] on span "Withdraw Interest" at bounding box center [317, 495] width 73 height 11
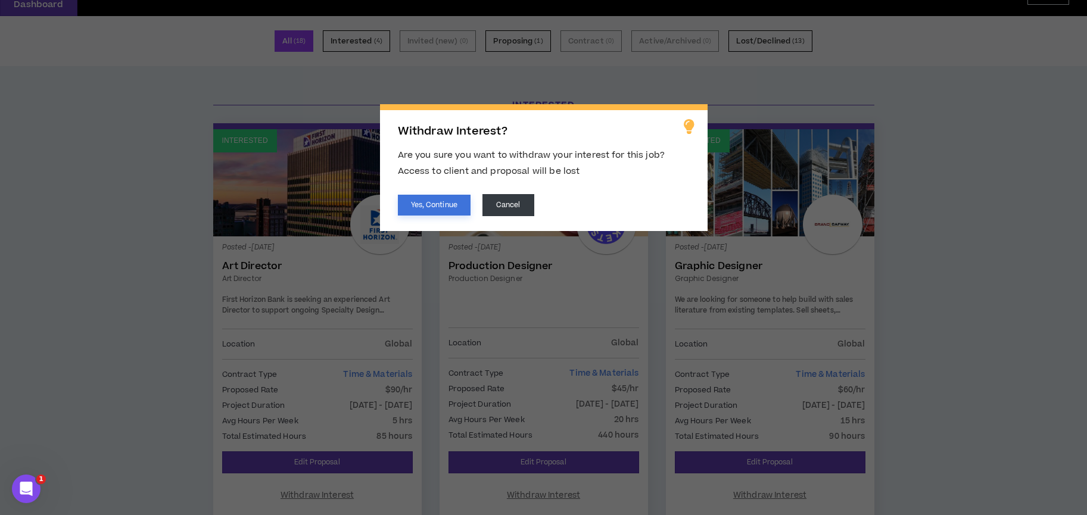
click at [420, 210] on button "Yes, Continue" at bounding box center [434, 205] width 73 height 21
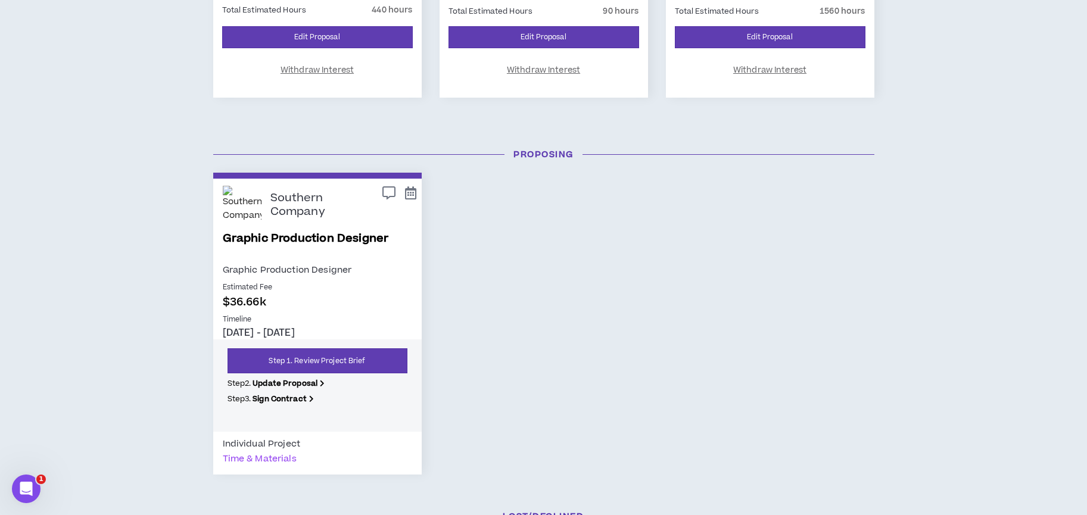
scroll to position [491, 0]
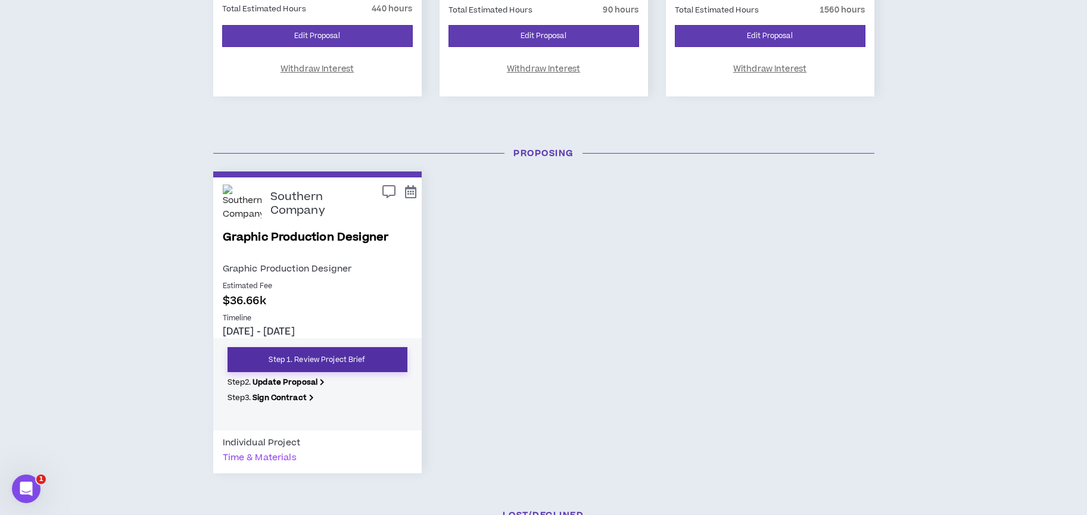
click at [348, 355] on link "Step 1. Review Project Brief" at bounding box center [318, 359] width 180 height 25
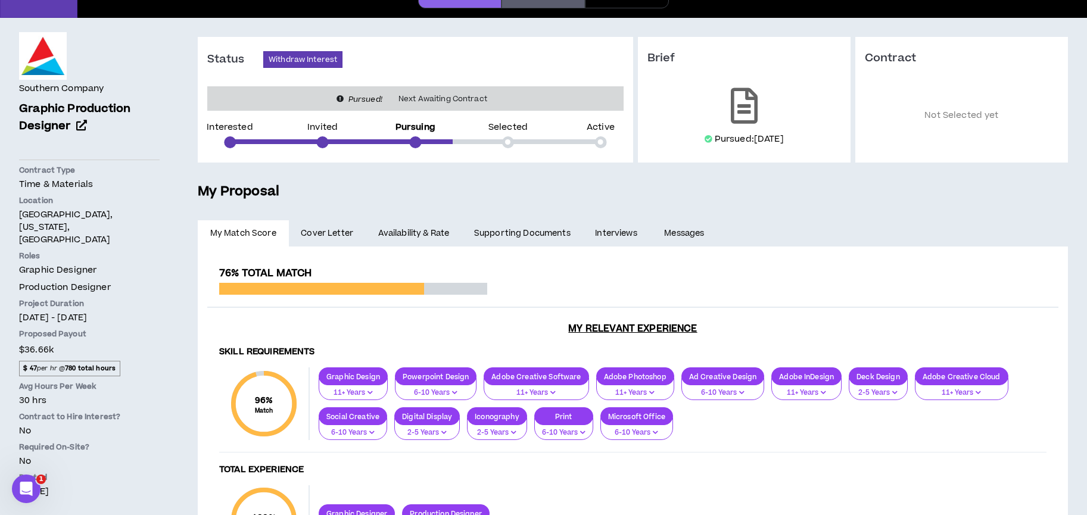
scroll to position [64, 0]
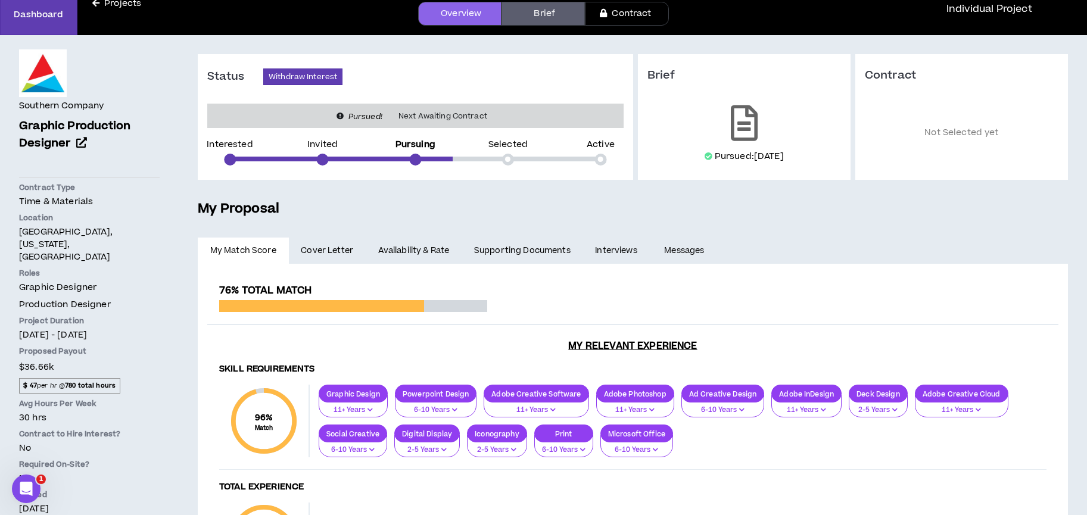
click at [528, 15] on link "Brief" at bounding box center [542, 14] width 83 height 24
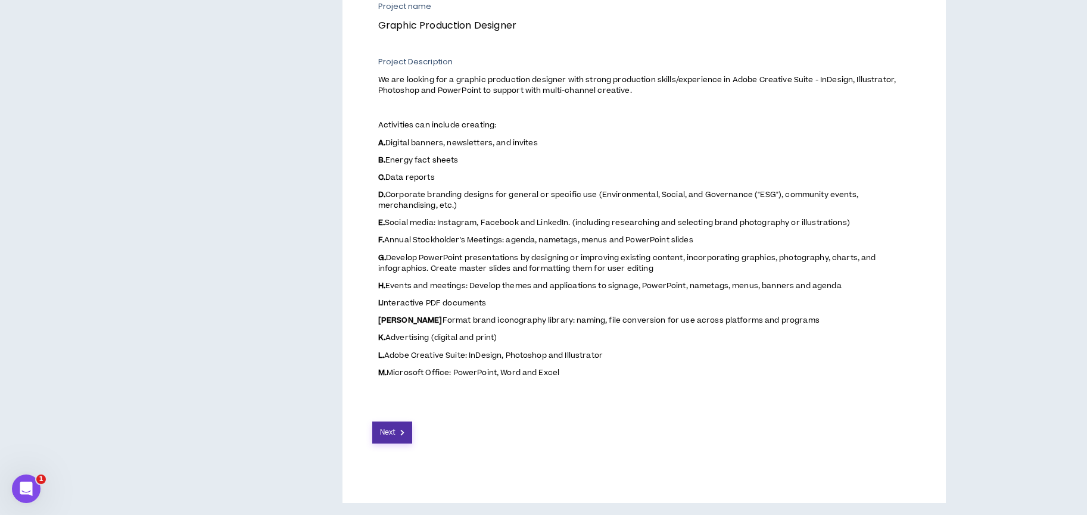
click at [386, 435] on span "Next" at bounding box center [387, 432] width 15 height 11
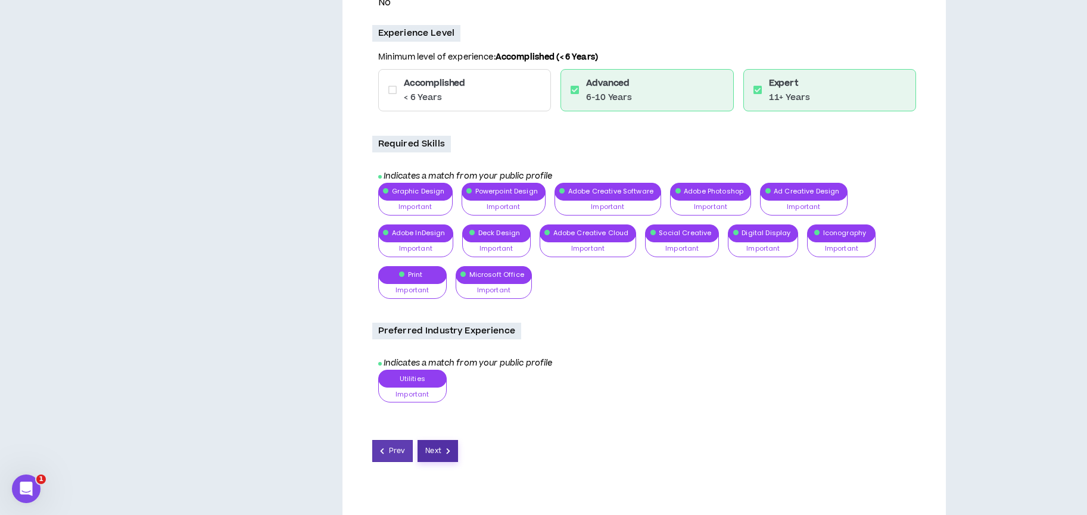
scroll to position [425, 0]
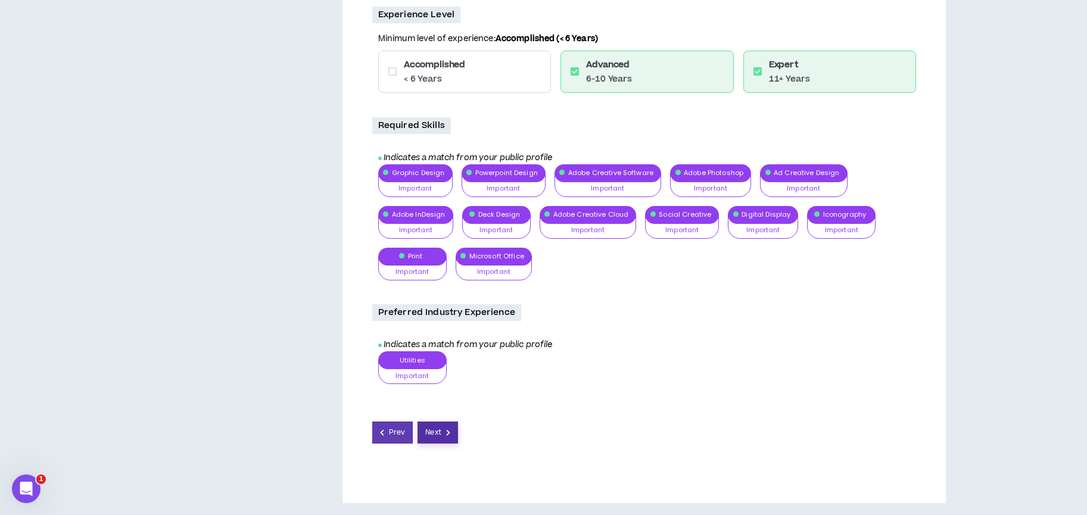
click at [431, 435] on span "Next" at bounding box center [432, 432] width 15 height 11
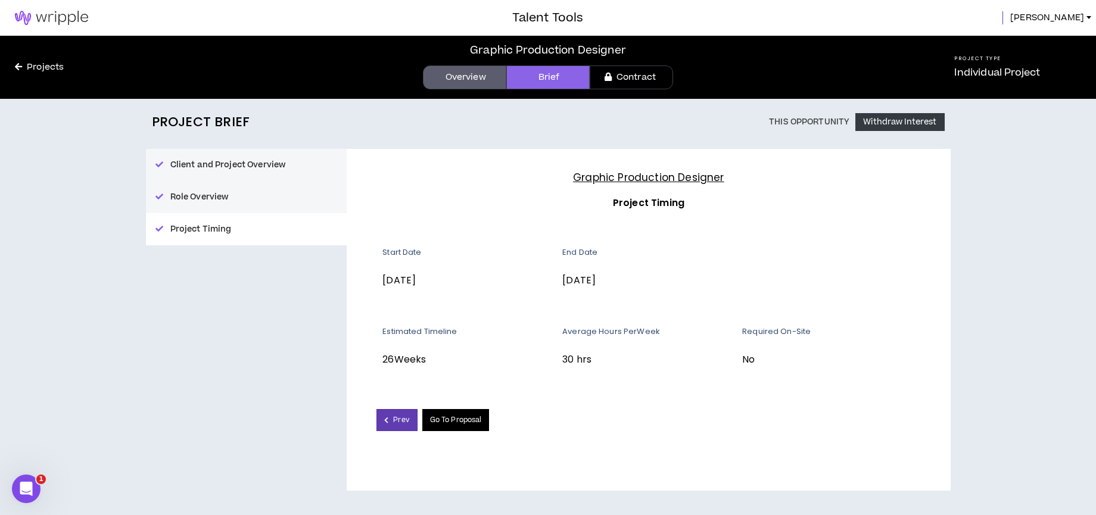
click at [454, 425] on link "Go To Proposal" at bounding box center [455, 420] width 67 height 22
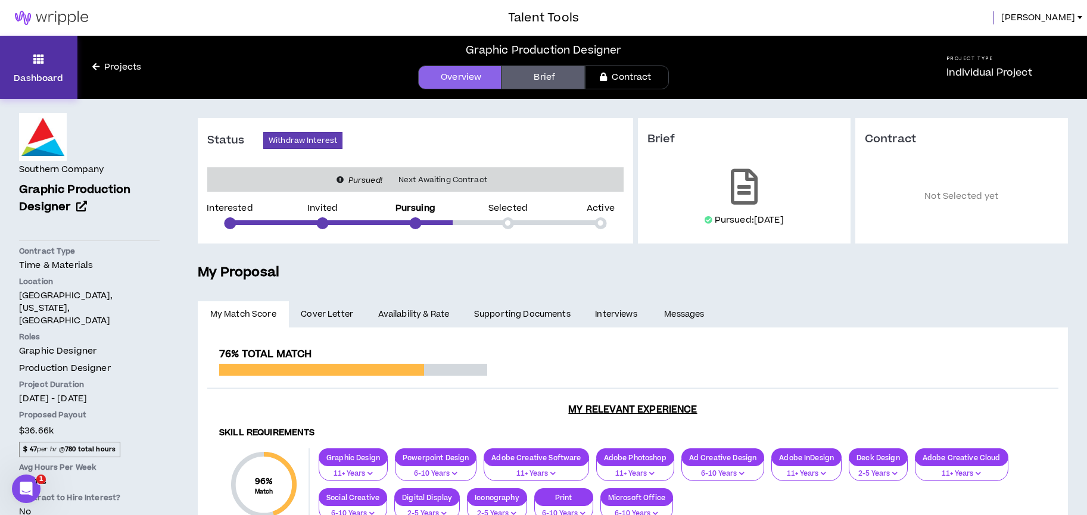
click at [45, 58] on link "Dashboard" at bounding box center [38, 67] width 77 height 63
